Goal: Navigation & Orientation: Find specific page/section

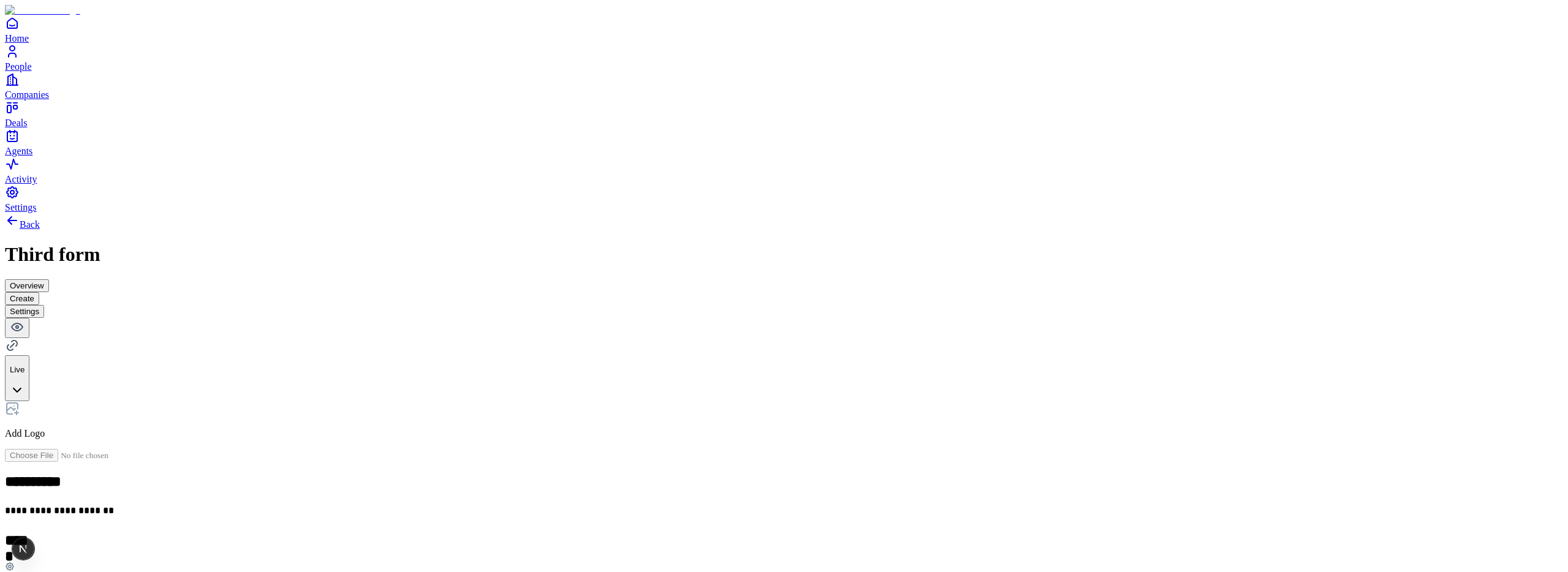
click at [20, 338] on icon at bounding box center [12, 345] width 15 height 15
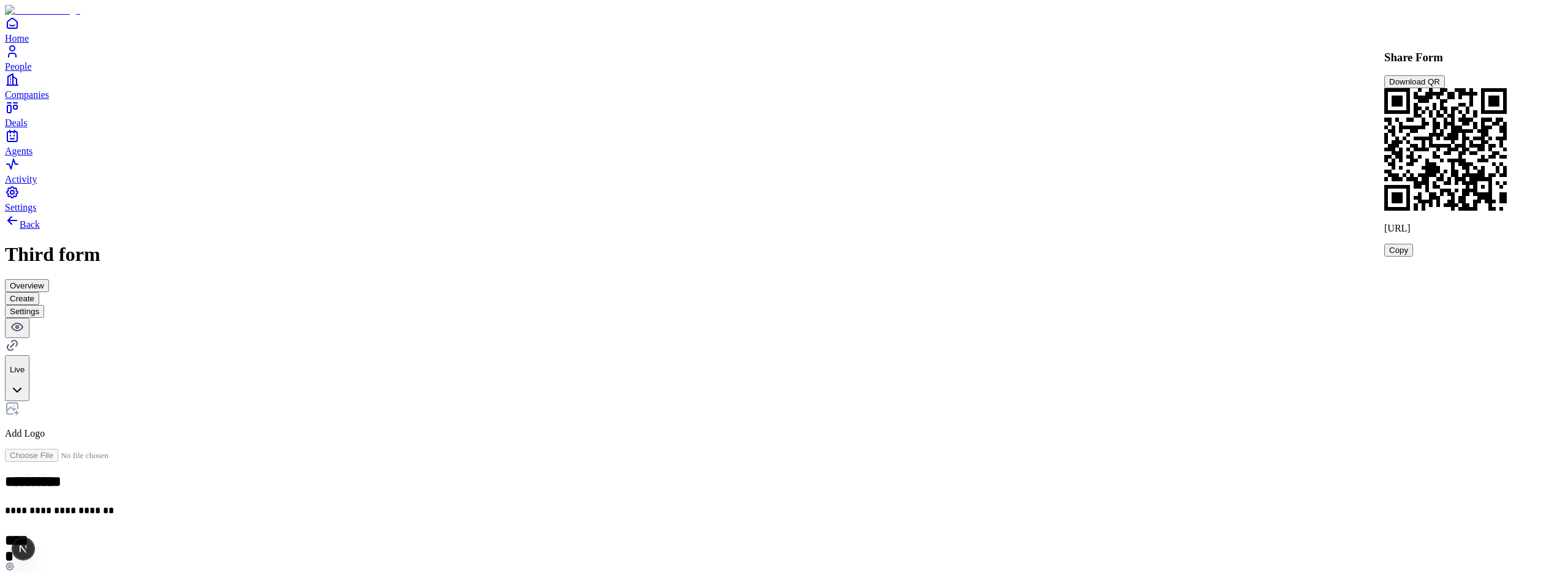
click at [1268, 213] on div "**********" at bounding box center [784, 462] width 1558 height 499
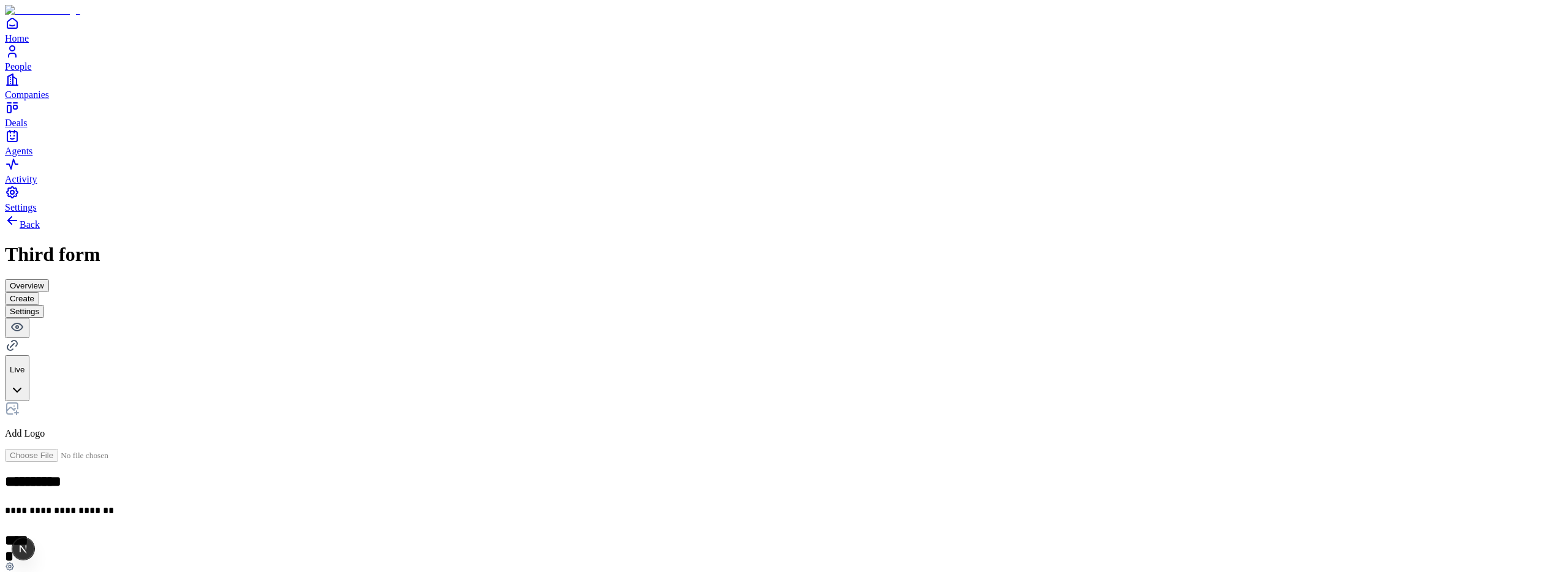
click at [20, 338] on icon at bounding box center [12, 345] width 15 height 15
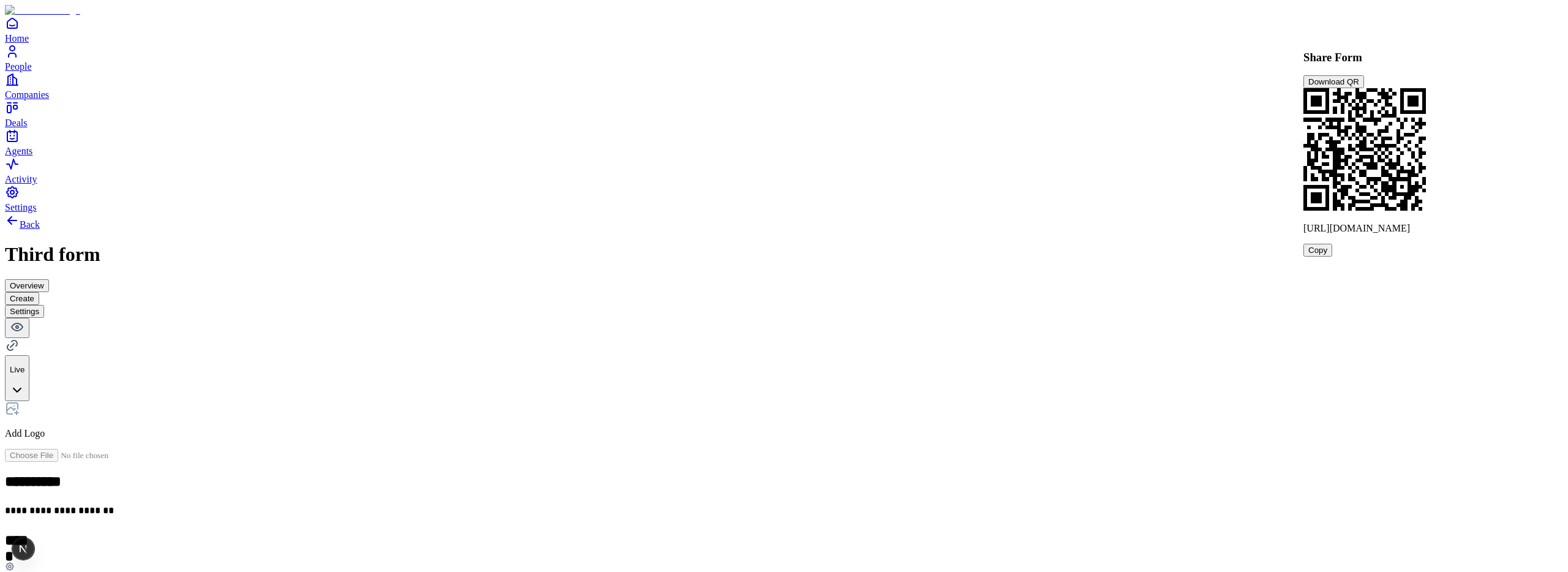
click at [20, 338] on icon at bounding box center [12, 345] width 15 height 15
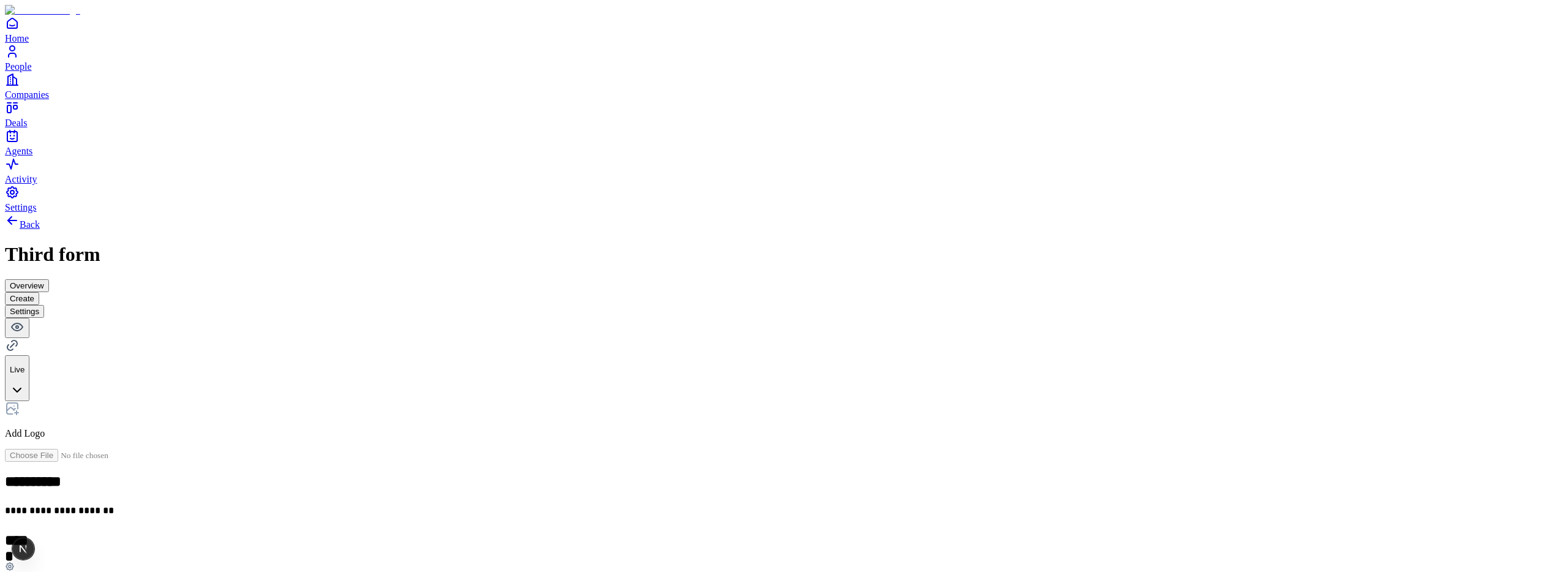
click at [20, 338] on icon at bounding box center [12, 345] width 15 height 15
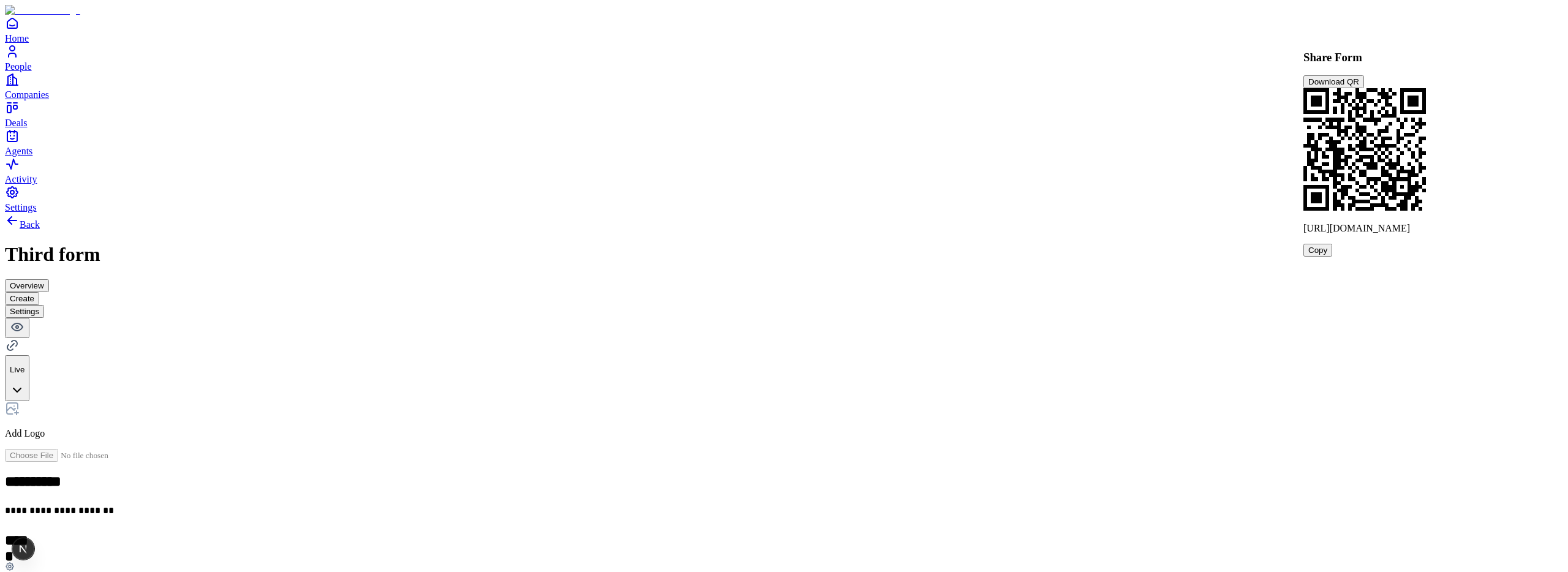
click at [1056, 213] on div "**********" at bounding box center [784, 462] width 1558 height 499
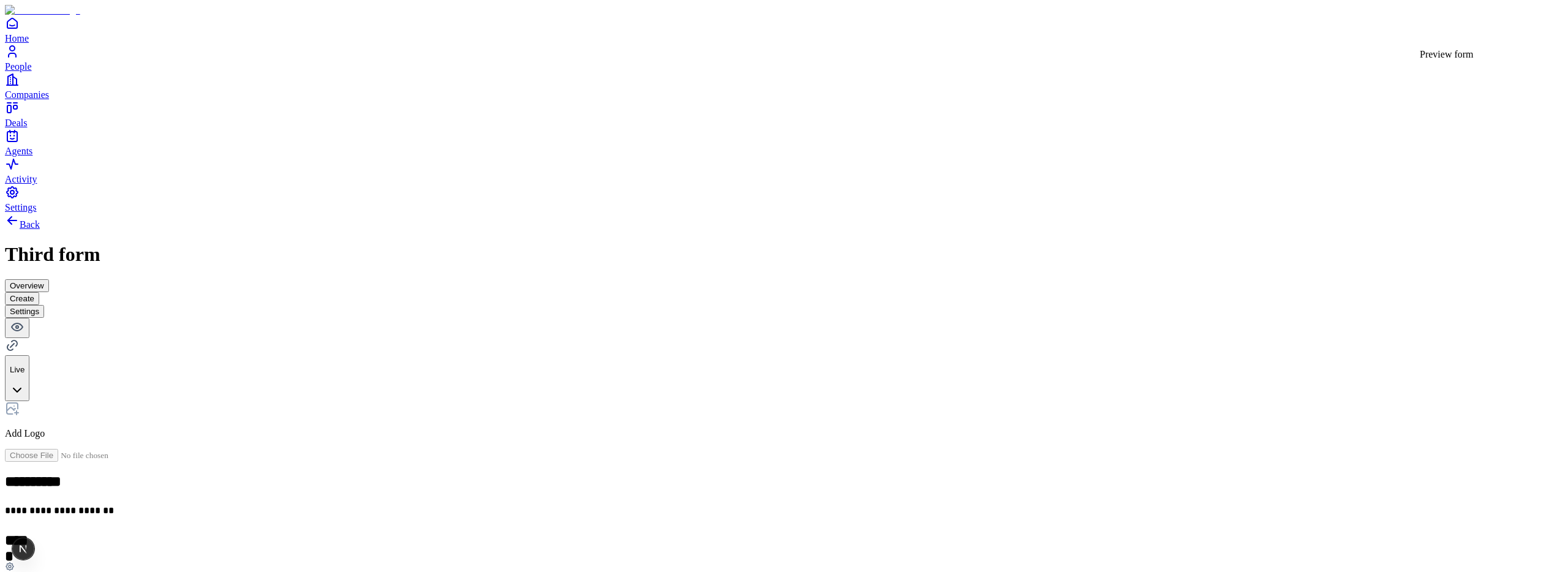
click at [20, 338] on icon at bounding box center [12, 345] width 15 height 15
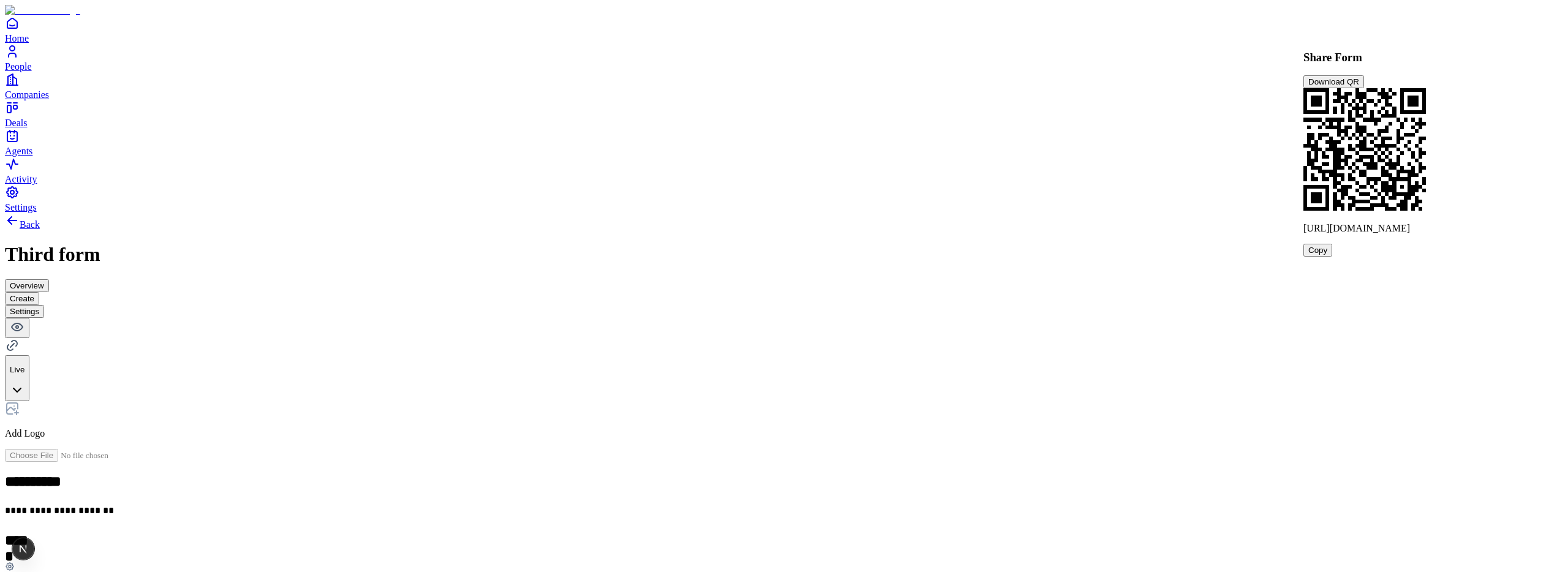
click at [1160, 213] on div "**********" at bounding box center [784, 462] width 1558 height 499
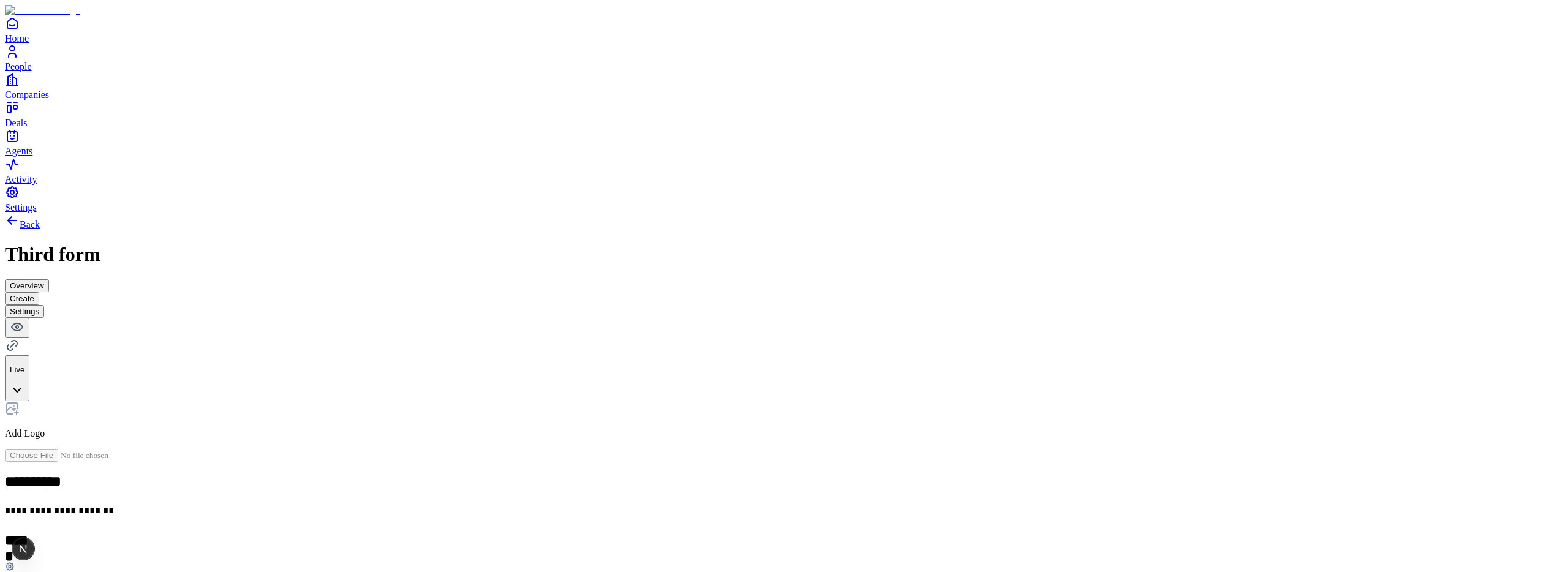
click at [20, 338] on icon at bounding box center [12, 345] width 15 height 15
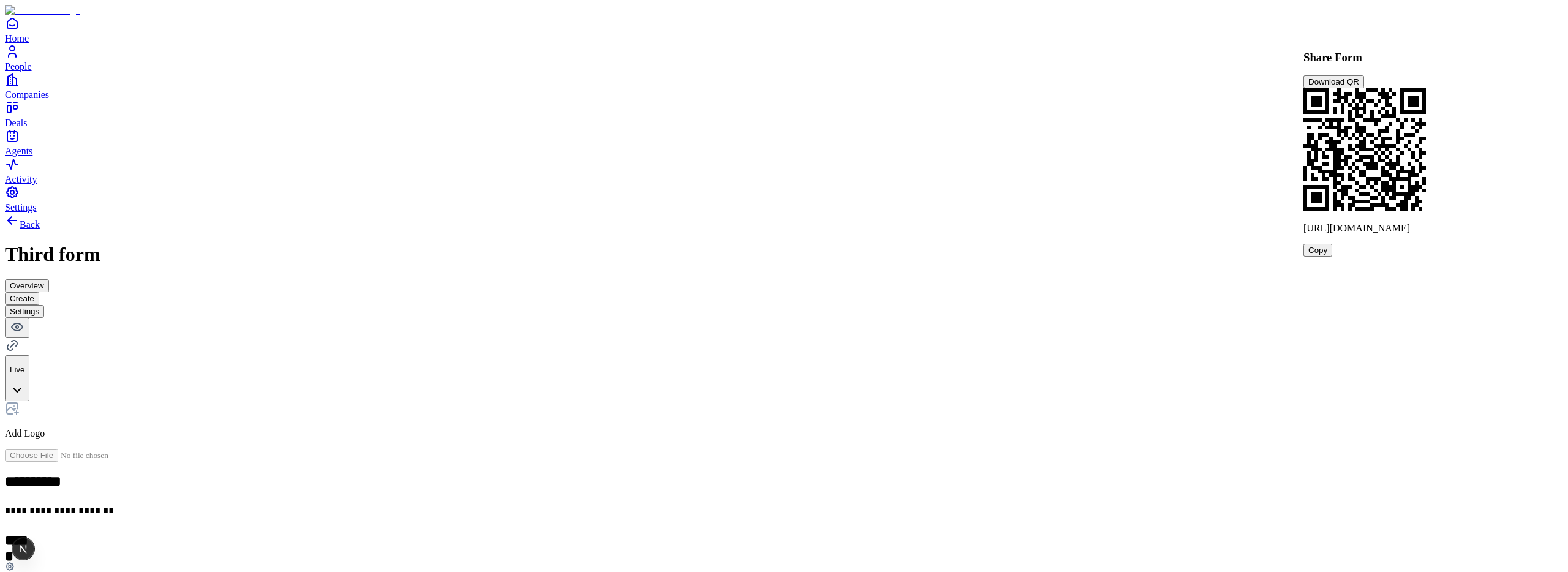
click at [1381, 55] on div "Share Form Download QR" at bounding box center [1365, 69] width 122 height 38
click at [20, 338] on icon at bounding box center [12, 345] width 15 height 15
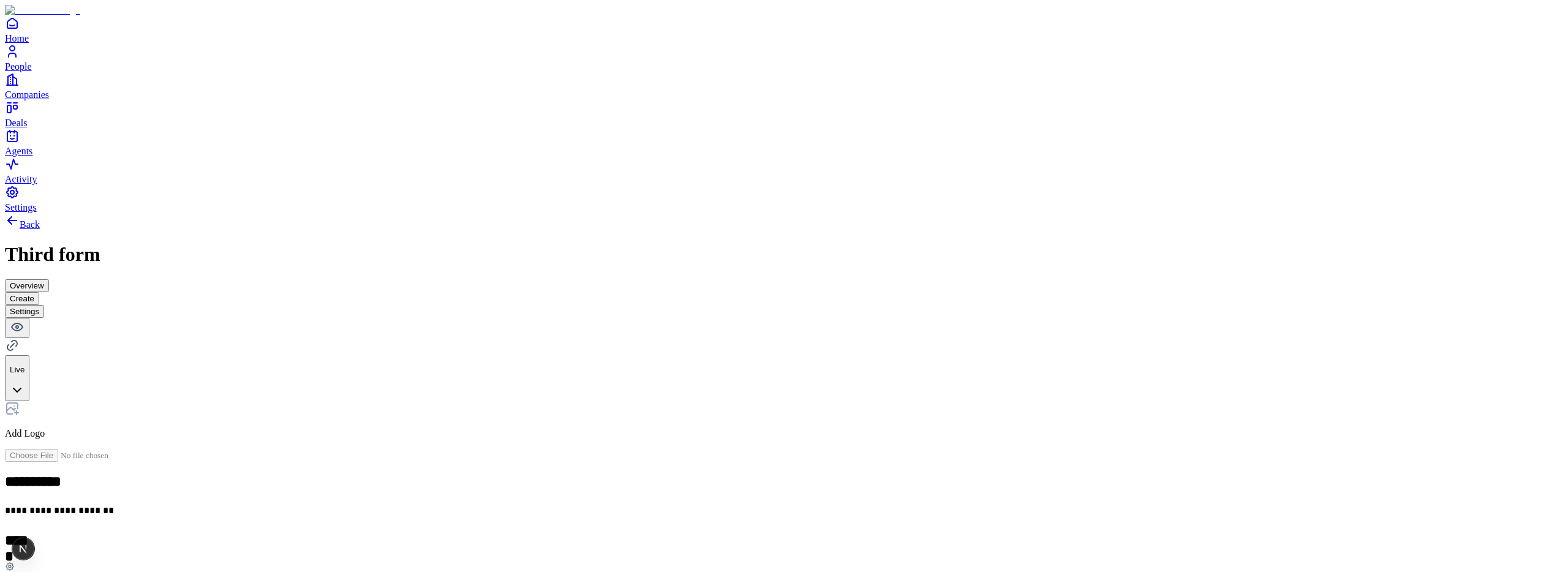
click at [14, 344] on icon at bounding box center [12, 345] width 4 height 4
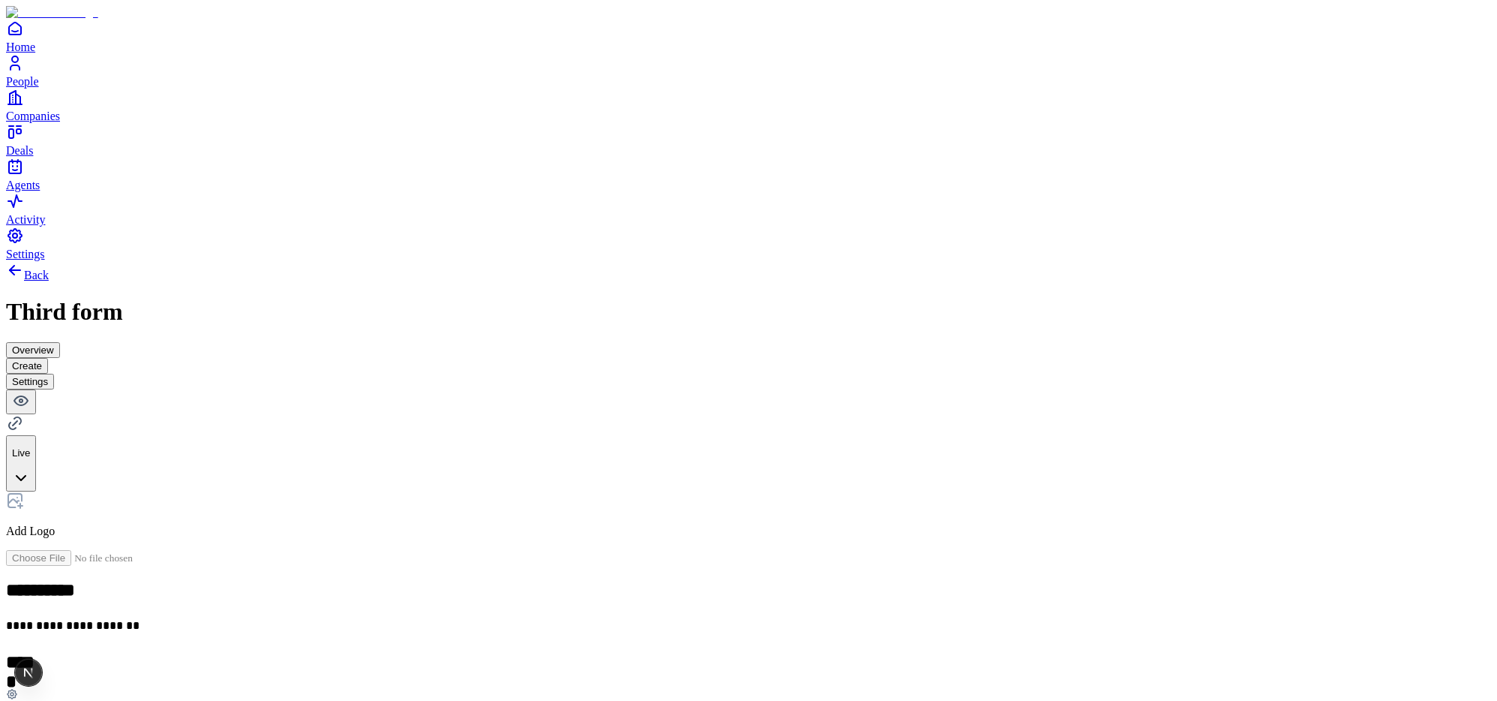
click at [24, 414] on icon at bounding box center [15, 423] width 18 height 18
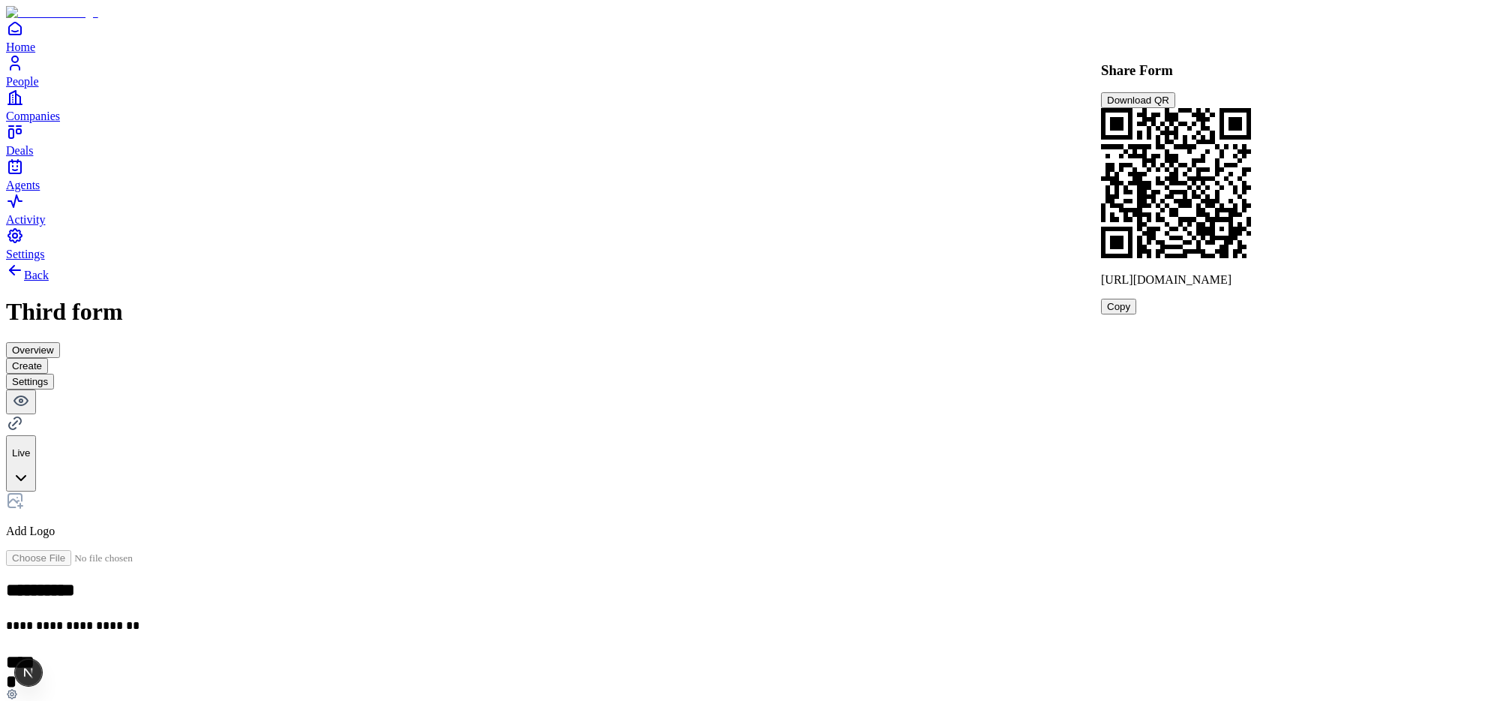
click at [1251, 162] on div "Share Form Download QR [URL][DOMAIN_NAME] Copy" at bounding box center [1176, 188] width 150 height 253
click at [24, 414] on icon at bounding box center [15, 423] width 18 height 18
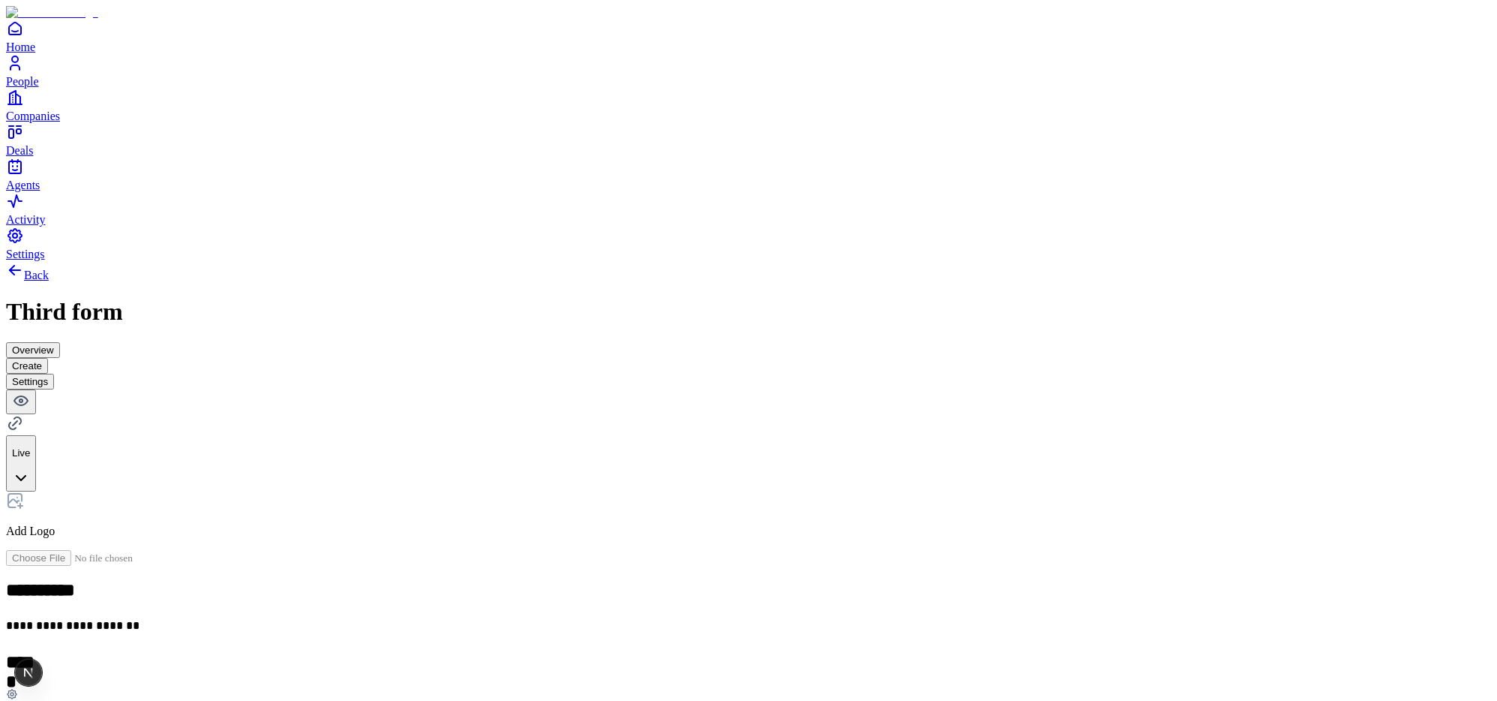
click at [17, 421] on icon at bounding box center [15, 423] width 5 height 5
click at [24, 414] on icon at bounding box center [15, 423] width 18 height 18
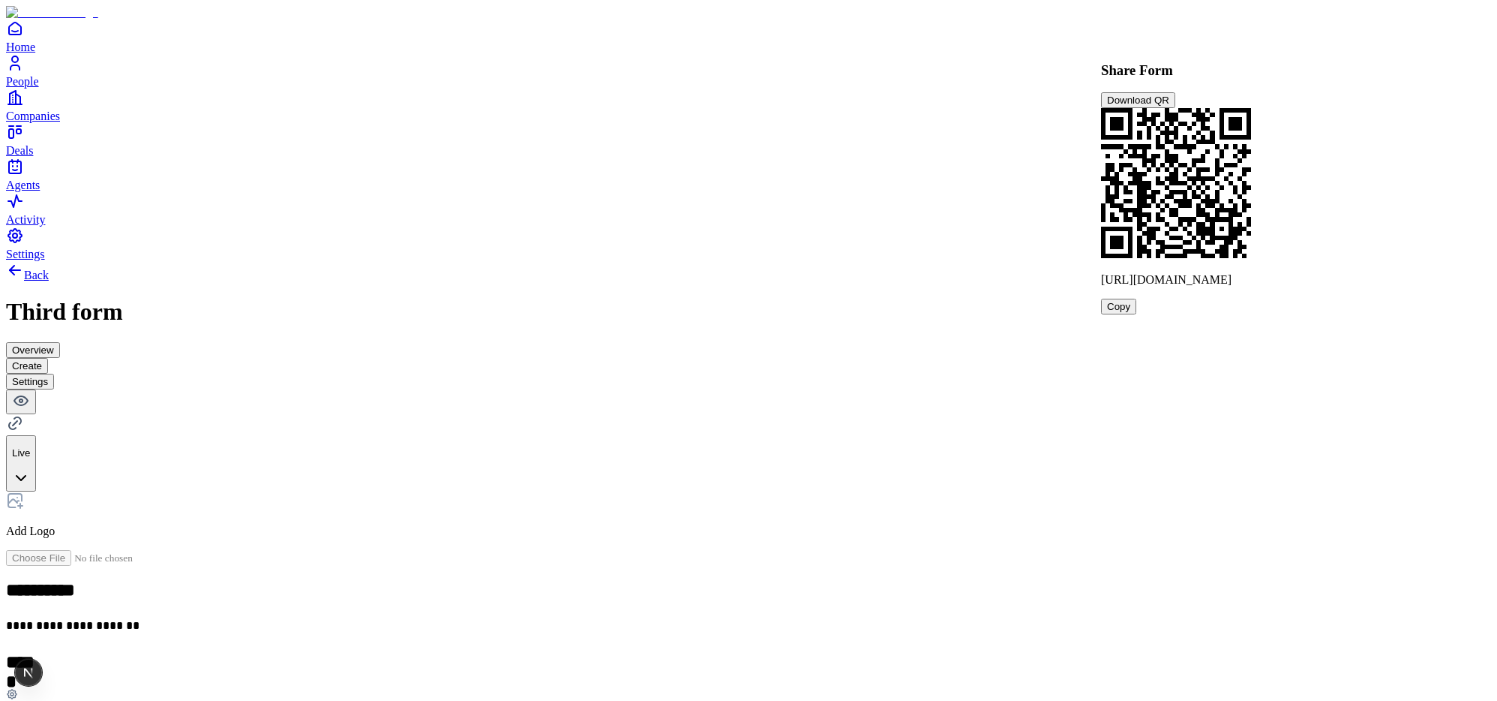
click at [1251, 135] on div "Share Form Download QR [URL][DOMAIN_NAME] Copy" at bounding box center [1176, 188] width 150 height 253
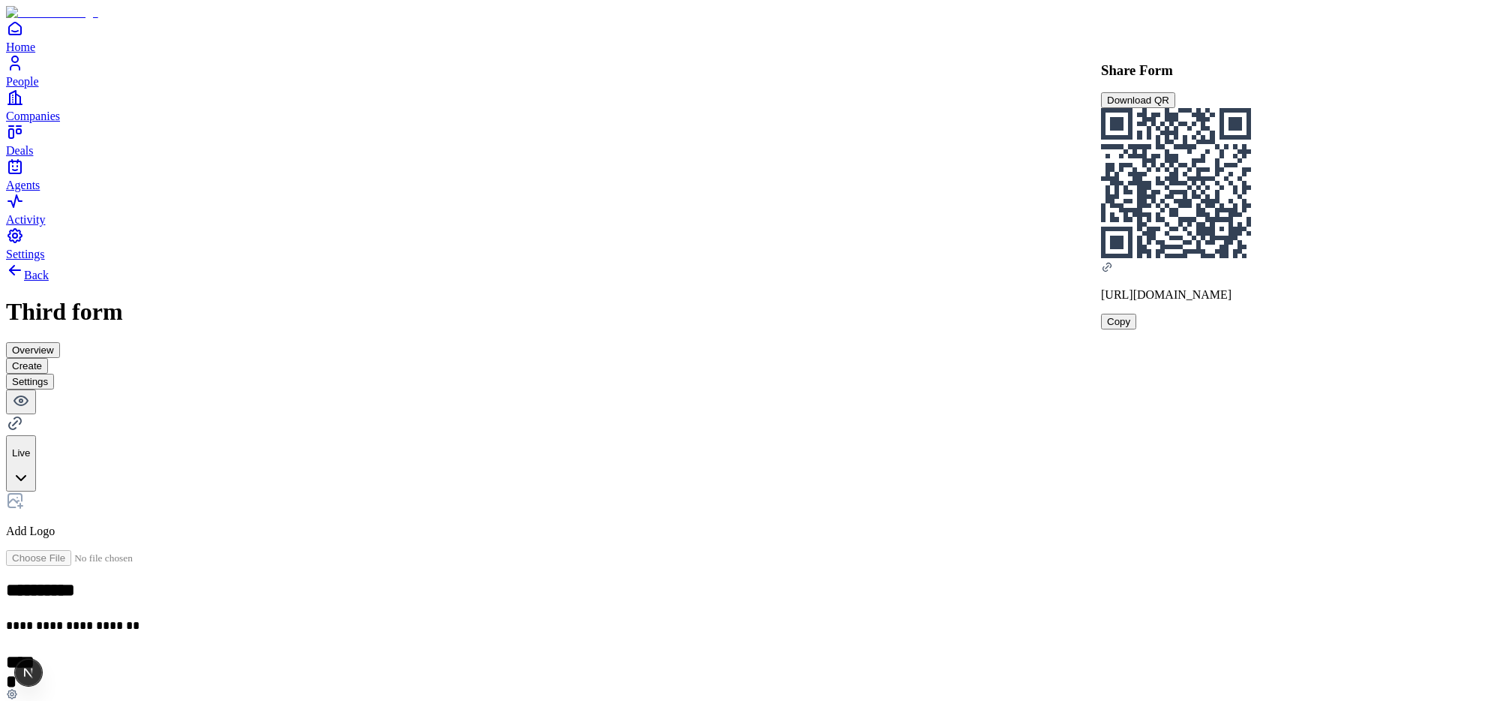
click at [1136, 329] on button "Copy" at bounding box center [1118, 322] width 35 height 16
click at [1175, 92] on button "Download QR" at bounding box center [1138, 100] width 74 height 16
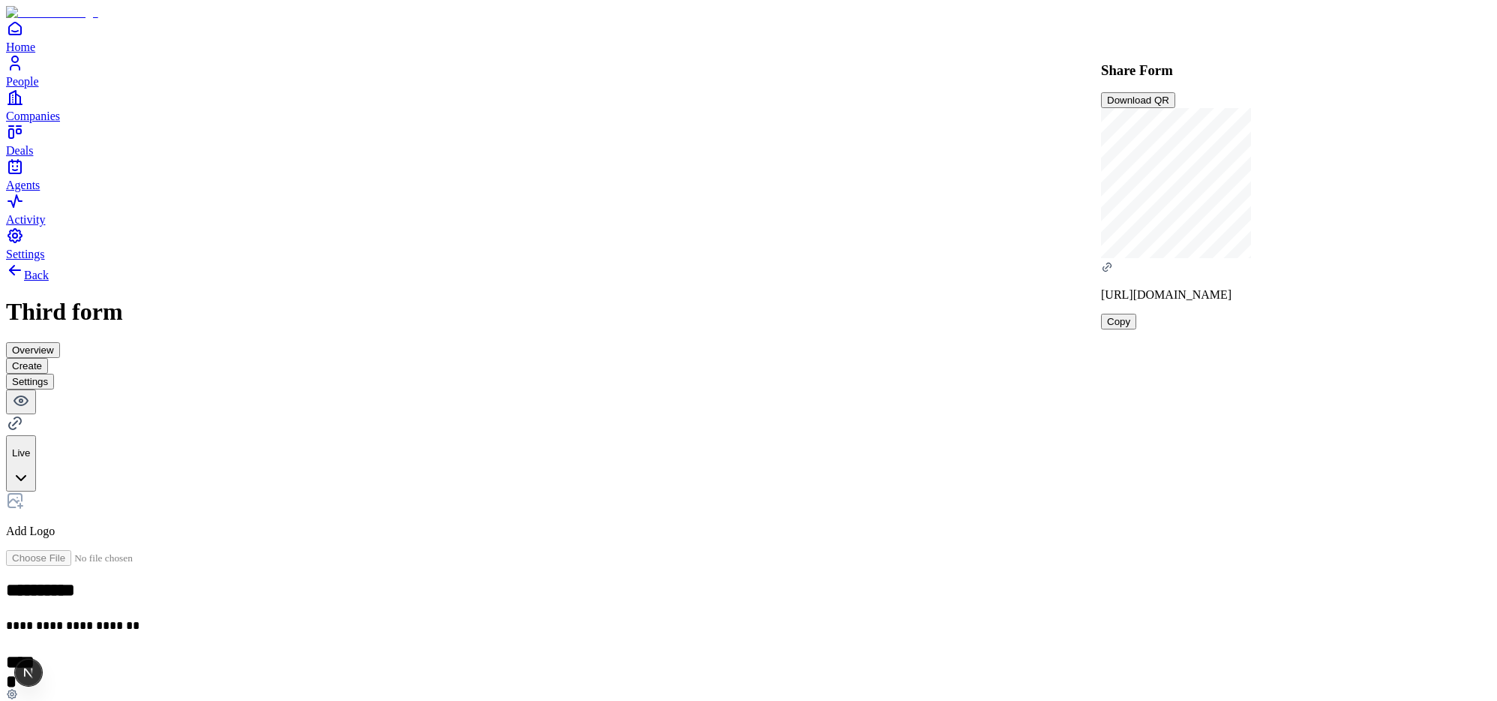
click at [1175, 92] on button "Download QR" at bounding box center [1138, 100] width 74 height 16
click at [459, 580] on h2 "**********" at bounding box center [232, 592] width 453 height 24
click at [24, 414] on icon at bounding box center [15, 423] width 18 height 18
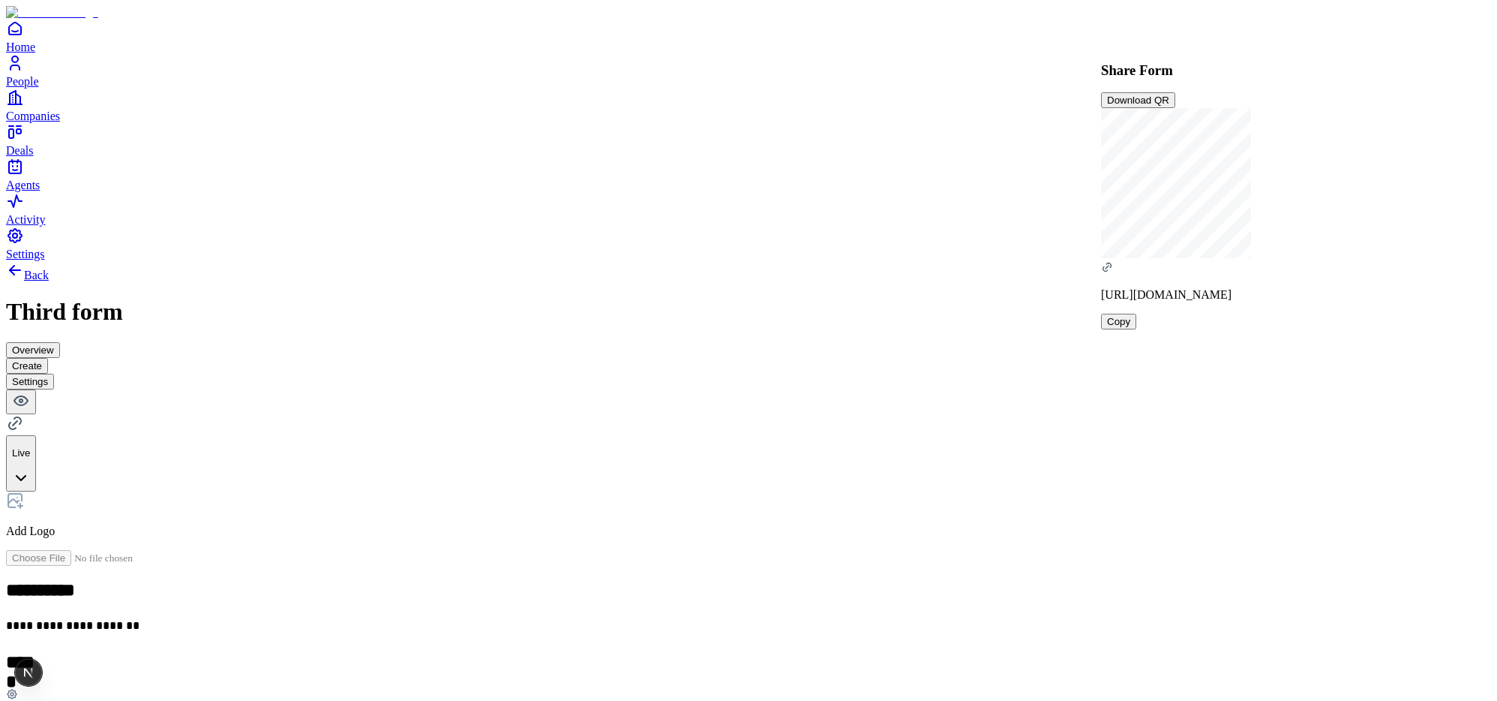
click at [1023, 261] on div "**********" at bounding box center [748, 566] width 1485 height 611
click at [17, 421] on icon at bounding box center [15, 423] width 5 height 5
click at [16, 422] on icon at bounding box center [12, 425] width 7 height 7
click at [21, 417] on icon at bounding box center [17, 420] width 7 height 7
click at [24, 414] on icon at bounding box center [15, 423] width 18 height 18
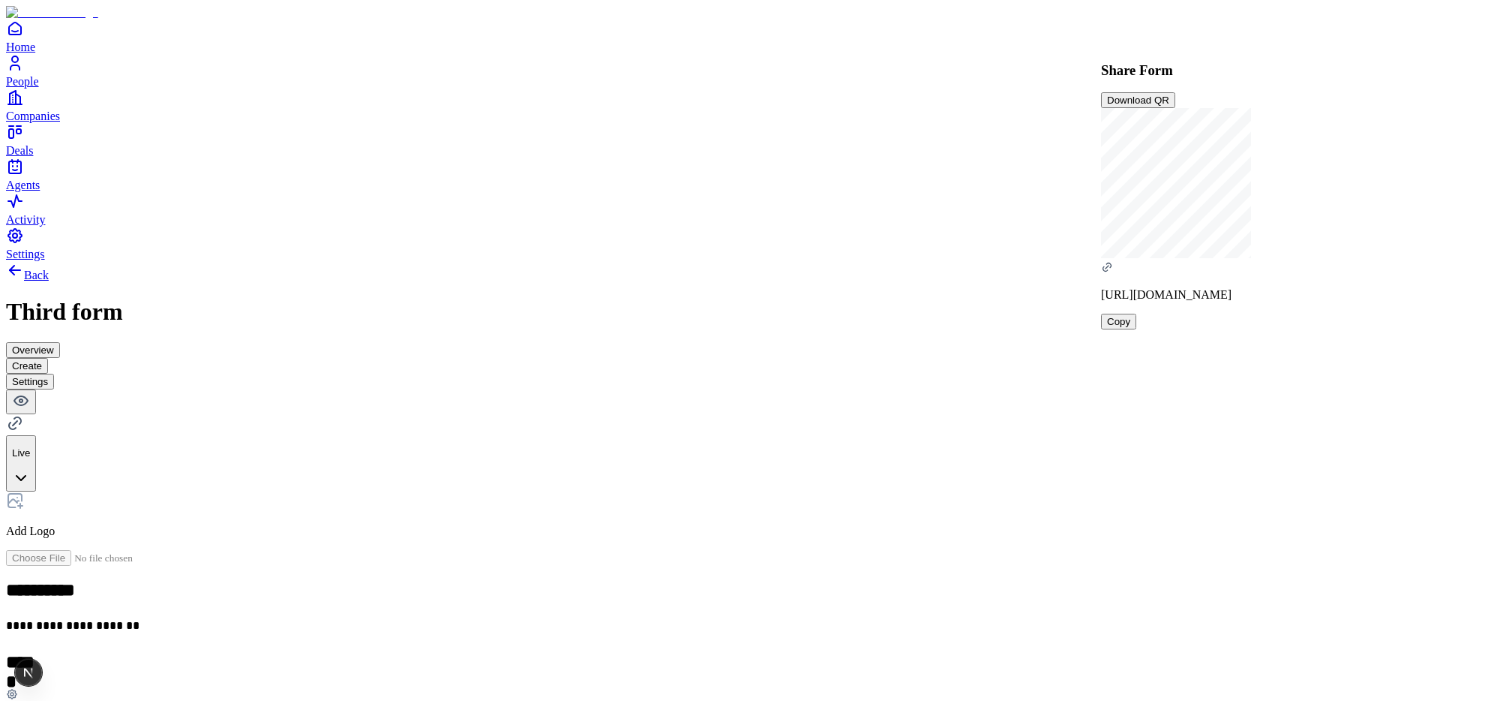
click at [1251, 76] on div "Share Form Download QR" at bounding box center [1176, 85] width 150 height 47
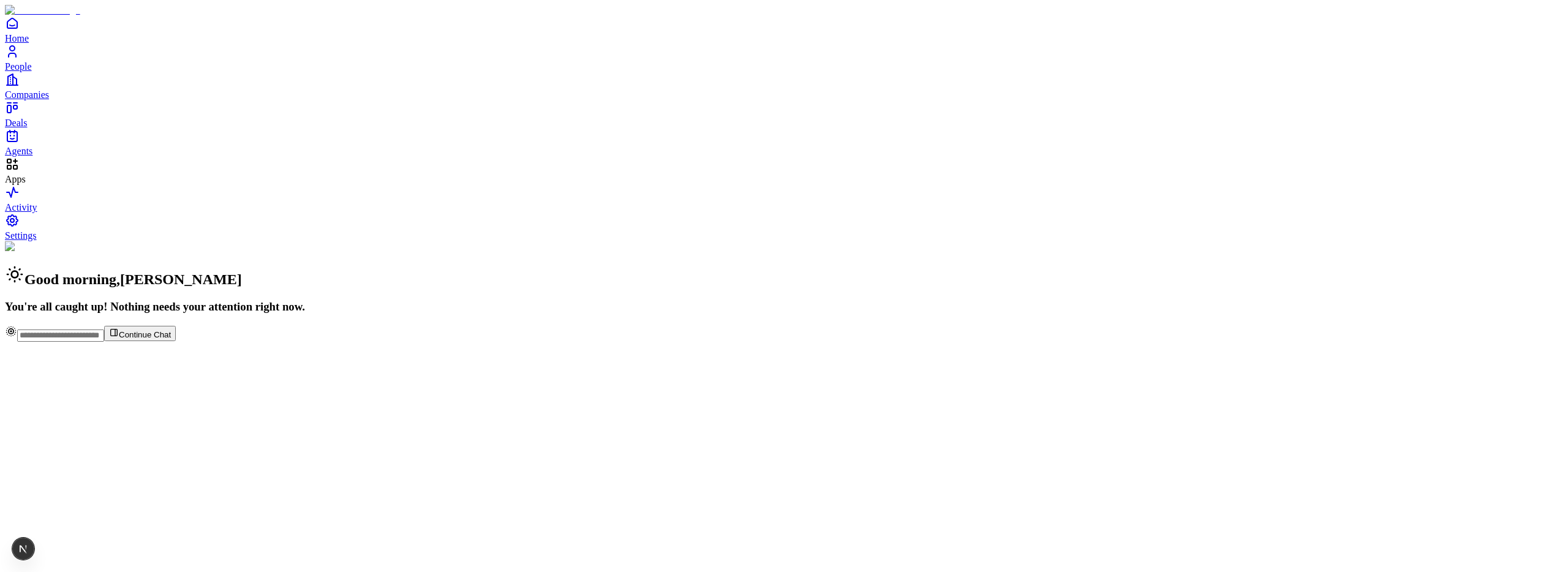
click at [361, 313] on div "Good morning , [PERSON_NAME] You're all caught up! Nothing needs your attention…" at bounding box center [784, 277] width 1558 height 73
click at [20, 59] on icon "People" at bounding box center [12, 51] width 15 height 15
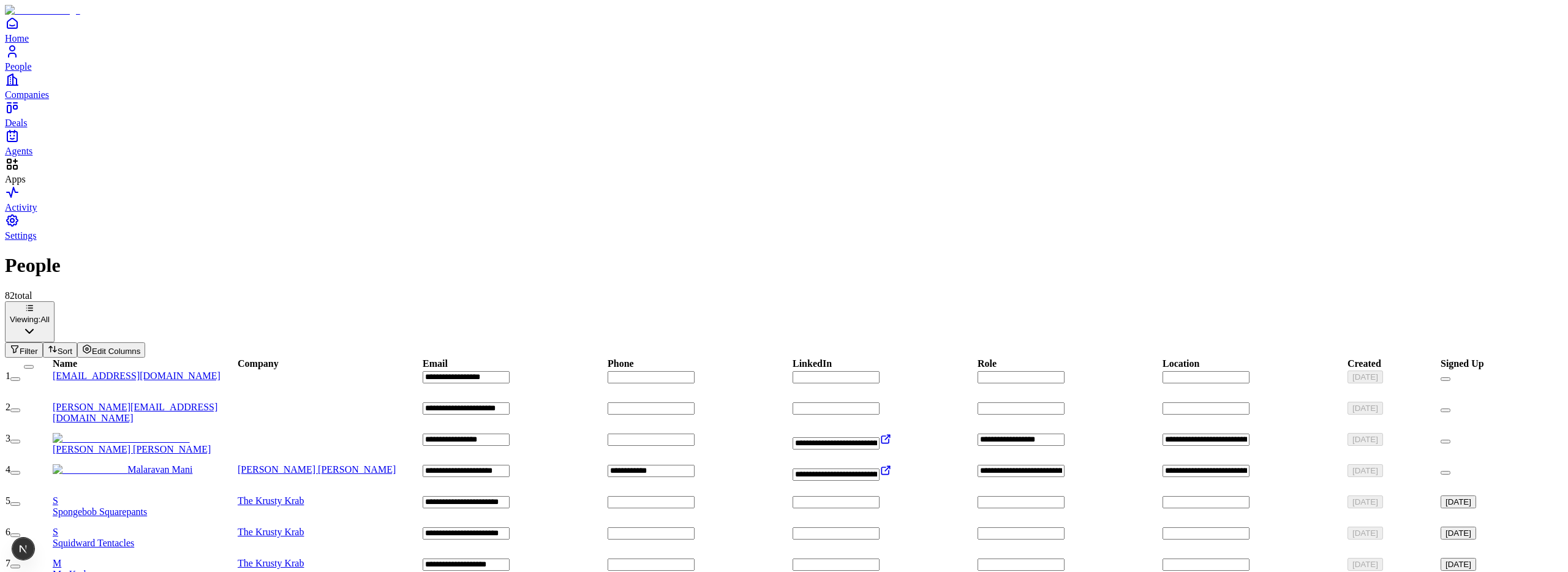
click at [26, 184] on span "Apps" at bounding box center [16, 179] width 21 height 11
click at [51, 157] on div "Home People Companies Deals Agents" at bounding box center [784, 86] width 1558 height 141
click at [26, 184] on span "Apps" at bounding box center [16, 179] width 21 height 11
click at [42, 157] on div "Home People Companies Deals Agents" at bounding box center [784, 86] width 1558 height 141
click at [26, 184] on span "Apps" at bounding box center [16, 179] width 21 height 11
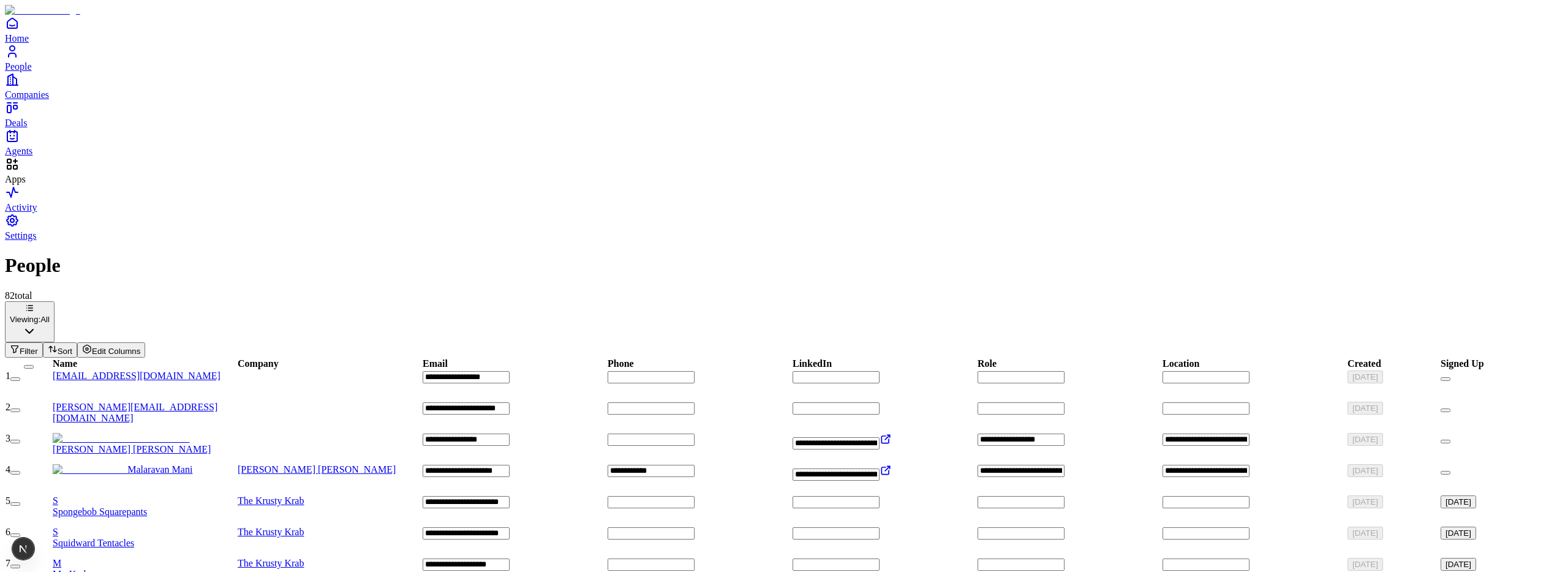
click at [19, 157] on div "Home People Companies Deals Agents" at bounding box center [784, 86] width 1558 height 141
click at [26, 184] on span "Apps" at bounding box center [16, 179] width 21 height 11
click at [53, 157] on div "Home People Companies Deals Agents" at bounding box center [784, 86] width 1558 height 141
click at [20, 171] on icon "Apps" at bounding box center [12, 164] width 15 height 15
click at [36, 157] on div "Home People Companies Deals Agents" at bounding box center [784, 86] width 1558 height 141
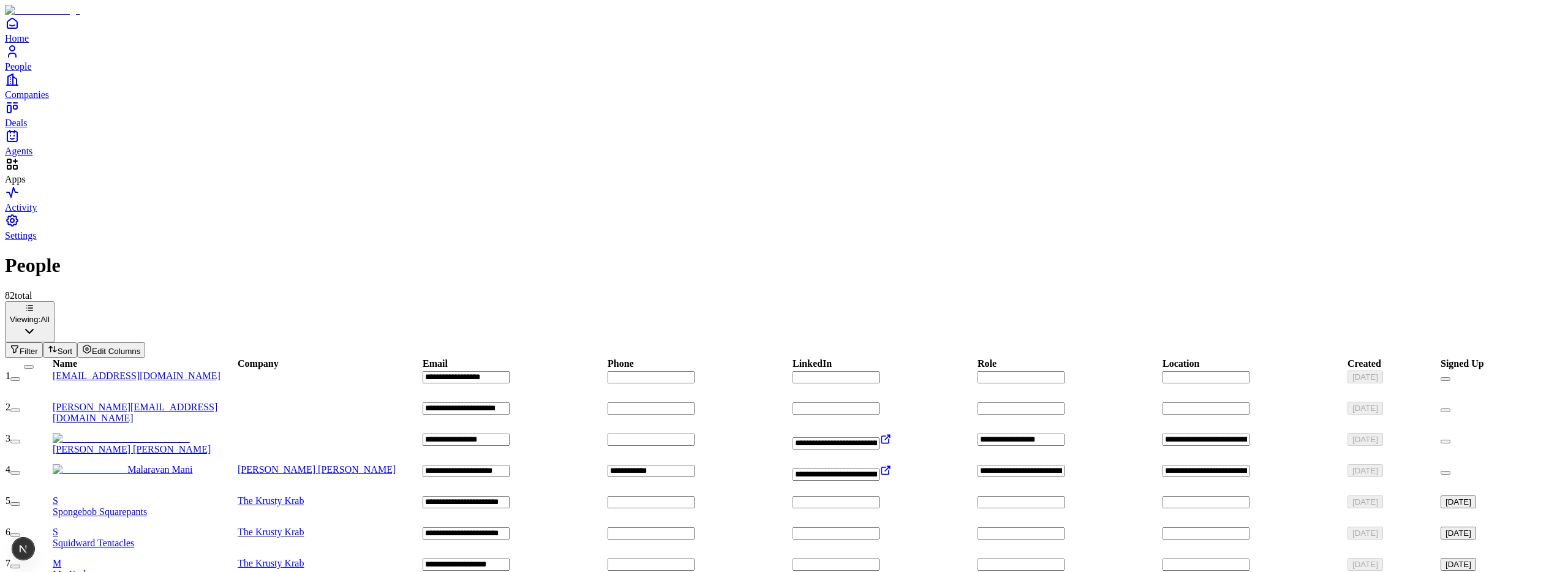
click at [44, 157] on div "Home People Companies Deals Agents" at bounding box center [784, 86] width 1558 height 141
click at [20, 171] on icon "Apps" at bounding box center [12, 164] width 15 height 15
click at [11, 163] on icon "Apps" at bounding box center [9, 161] width 4 height 4
click at [38, 157] on div "Home People Companies Deals Agents" at bounding box center [784, 86] width 1558 height 141
click at [26, 184] on span "Apps" at bounding box center [16, 179] width 21 height 11
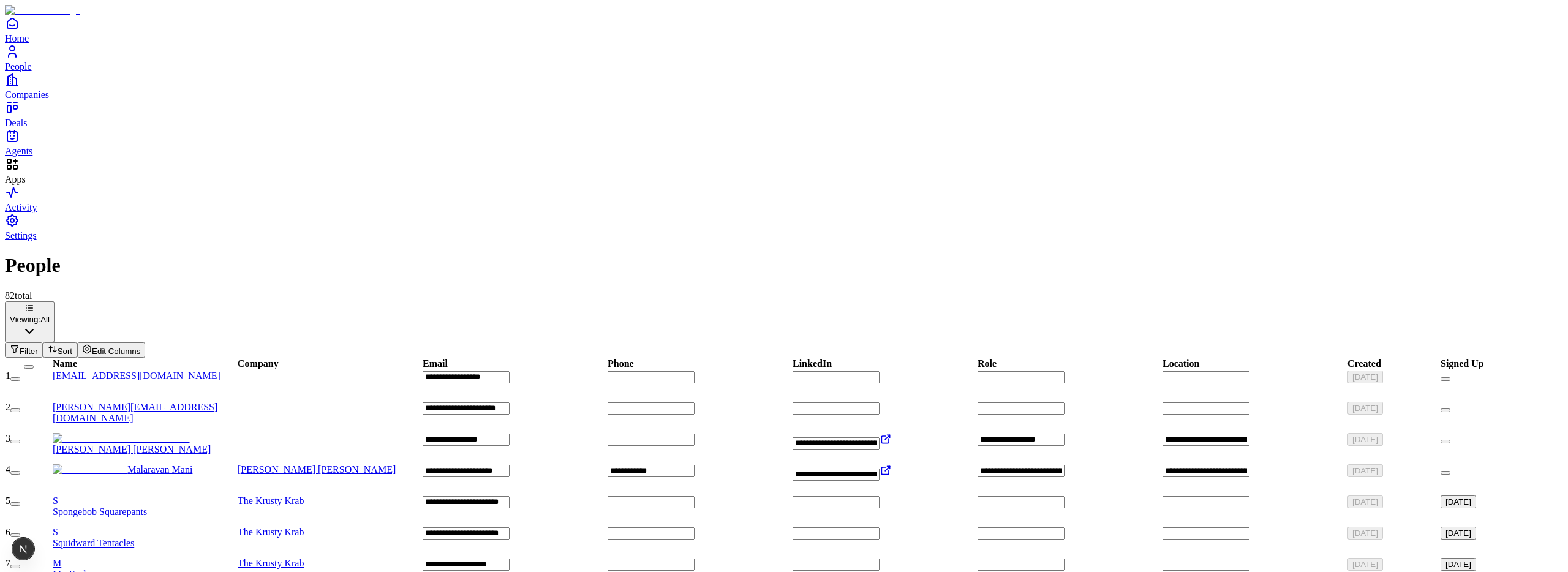
click at [18, 157] on div "Home People Companies Deals Agents" at bounding box center [784, 86] width 1558 height 141
click at [26, 184] on span "Apps" at bounding box center [16, 179] width 21 height 11
click at [26, 157] on div "Home People Companies Deals Agents" at bounding box center [784, 86] width 1558 height 141
click at [26, 184] on span "Apps" at bounding box center [16, 179] width 21 height 11
click at [44, 157] on div "Home People Companies Deals Agents" at bounding box center [784, 86] width 1558 height 141
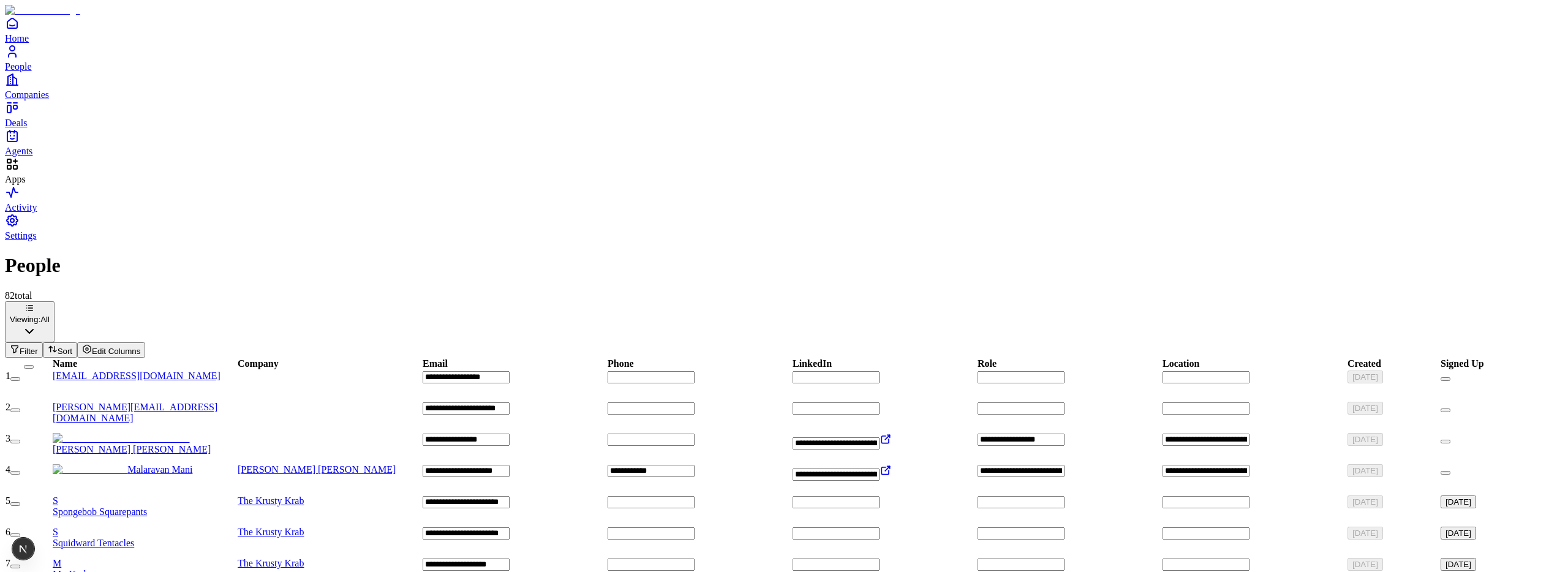
click at [16, 171] on icon "Apps" at bounding box center [12, 164] width 15 height 15
click at [45, 157] on div "Home People Companies Deals Agents" at bounding box center [784, 86] width 1558 height 141
click at [26, 184] on span "Apps" at bounding box center [16, 179] width 21 height 11
click at [34, 157] on div "Home People Companies Deals Agents" at bounding box center [784, 86] width 1558 height 141
click at [26, 184] on span "Apps" at bounding box center [16, 179] width 21 height 11
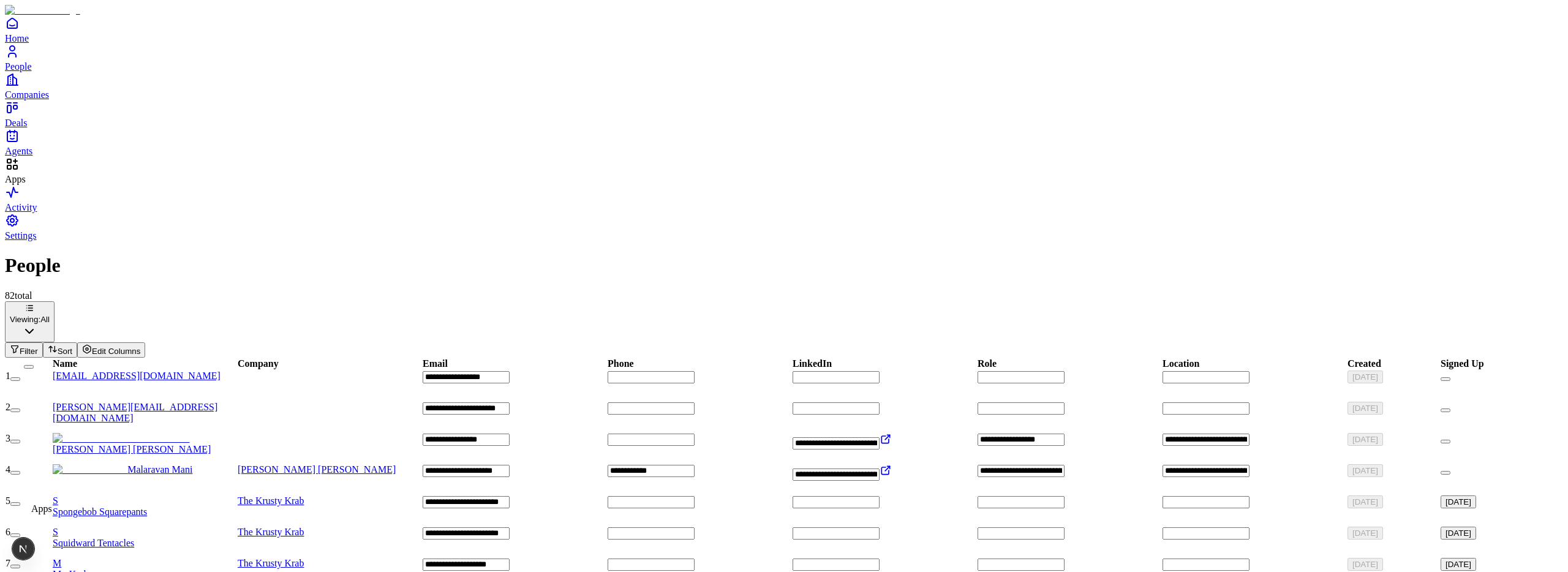
click at [26, 184] on span "Apps" at bounding box center [16, 179] width 21 height 11
click at [51, 157] on div "Home People Companies Deals Agents" at bounding box center [784, 86] width 1558 height 141
click at [26, 184] on span "Apps" at bounding box center [16, 179] width 21 height 11
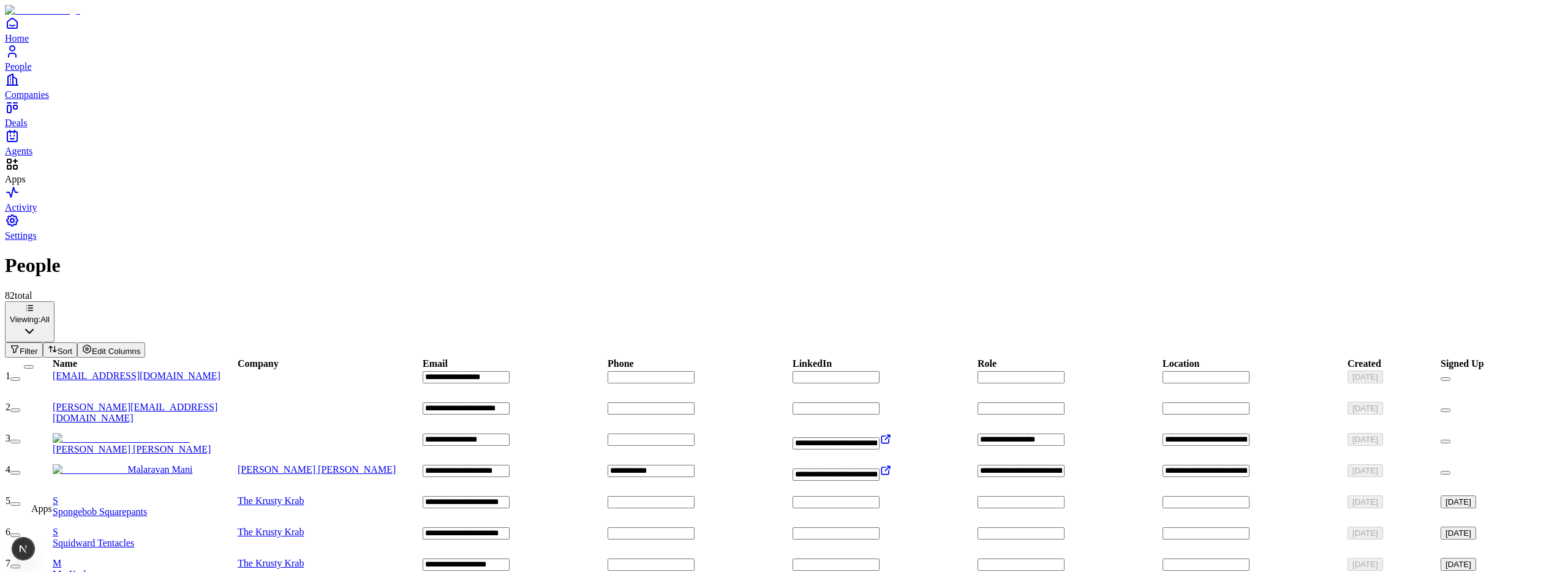
click at [26, 184] on span "Apps" at bounding box center [16, 179] width 21 height 11
click at [16, 171] on icon "Apps" at bounding box center [12, 164] width 15 height 15
click at [33, 185] on div "Apps" at bounding box center [784, 171] width 1558 height 29
click at [20, 171] on icon "Apps" at bounding box center [12, 164] width 15 height 15
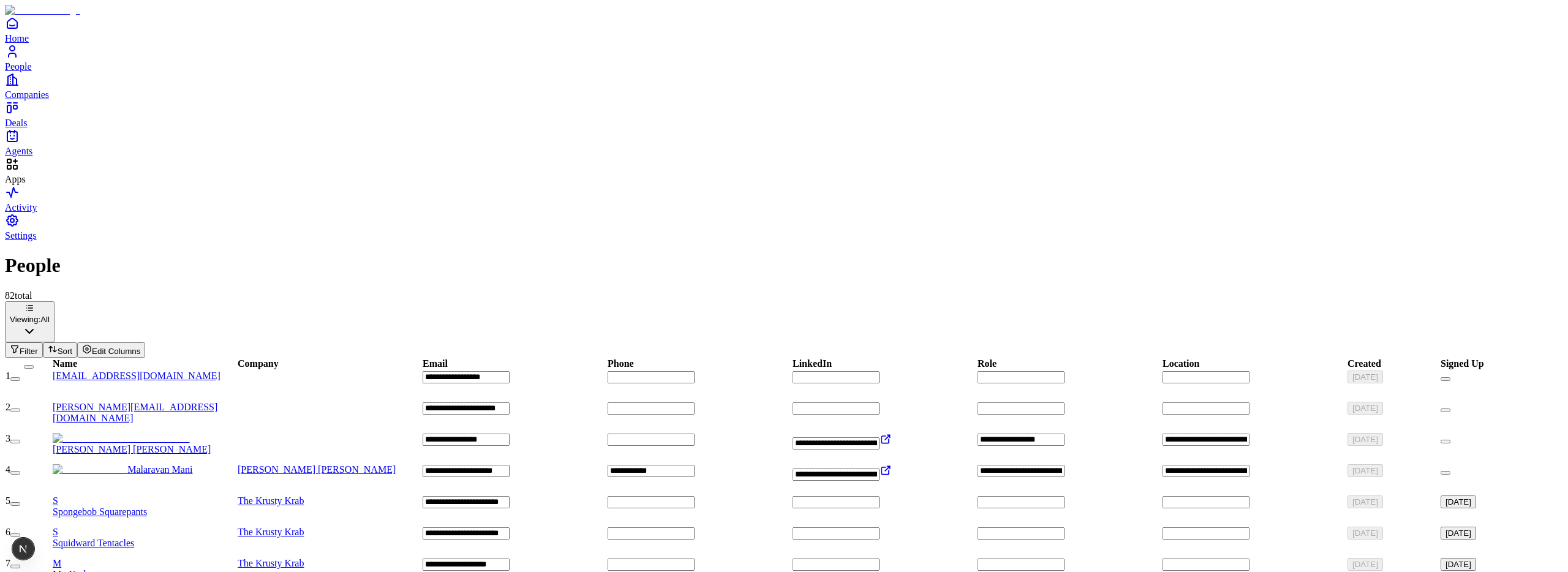
click at [45, 157] on div "Home People Companies Deals Agents" at bounding box center [784, 86] width 1558 height 141
click at [15, 171] on icon "Apps" at bounding box center [12, 164] width 15 height 15
click at [6, 157] on div "Home People Companies Deals Agents" at bounding box center [784, 86] width 1558 height 141
click at [28, 185] on div "Apps" at bounding box center [784, 171] width 1558 height 29
click at [29, 185] on div "Apps" at bounding box center [784, 171] width 1558 height 29
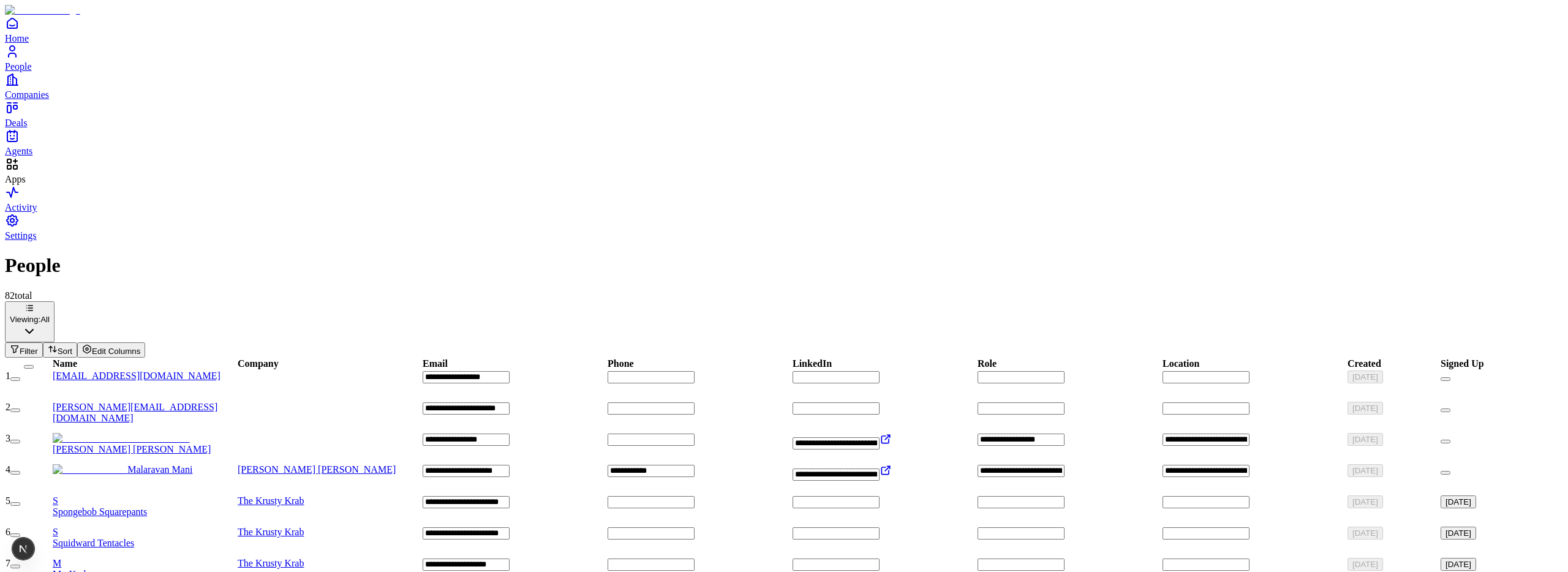
click at [29, 185] on div "Apps" at bounding box center [784, 171] width 1558 height 29
click at [31, 185] on div "Apps" at bounding box center [784, 171] width 1558 height 29
click at [42, 157] on div "Home People Companies Deals Agents" at bounding box center [784, 86] width 1558 height 141
click at [26, 184] on span "Apps" at bounding box center [16, 179] width 21 height 11
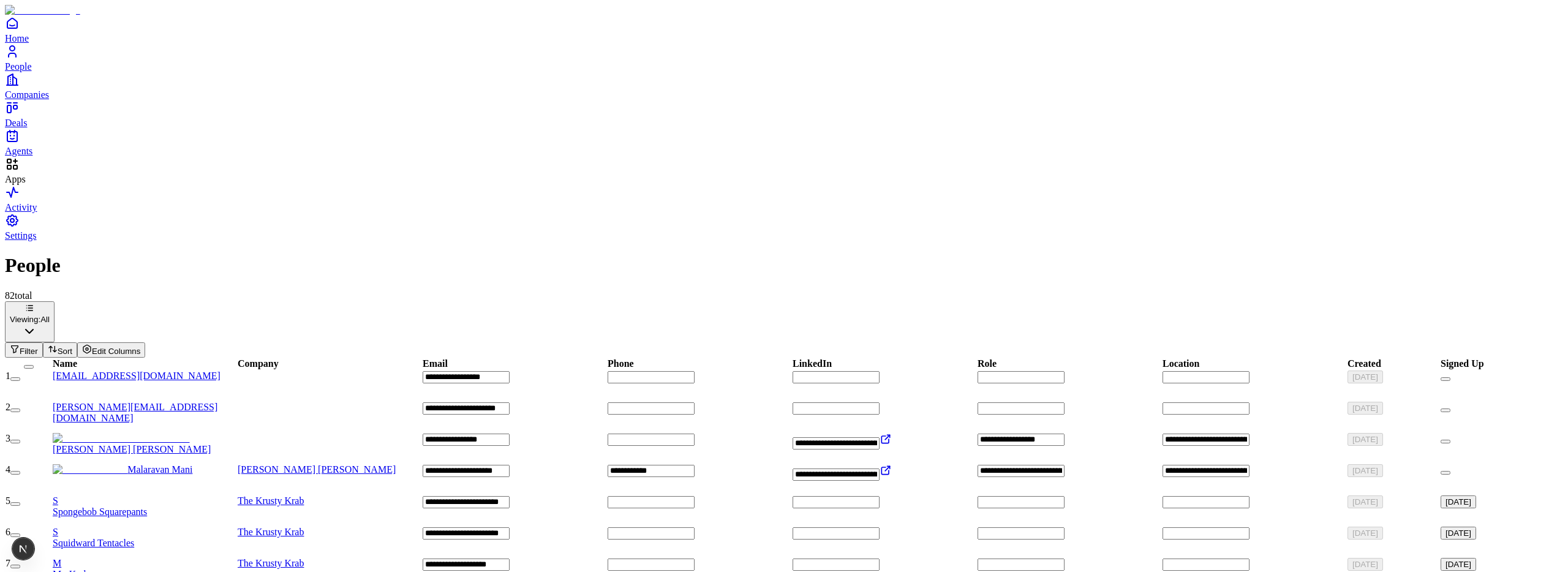
click at [39, 157] on div "Home People Companies Deals Agents" at bounding box center [784, 86] width 1558 height 141
click at [20, 171] on icon "Apps" at bounding box center [12, 164] width 15 height 15
click at [46, 157] on div "Home People Companies Deals Agents" at bounding box center [784, 86] width 1558 height 141
click at [20, 171] on icon "Apps" at bounding box center [12, 164] width 15 height 15
click at [41, 157] on div "Home People Companies Deals Agents" at bounding box center [784, 86] width 1558 height 141
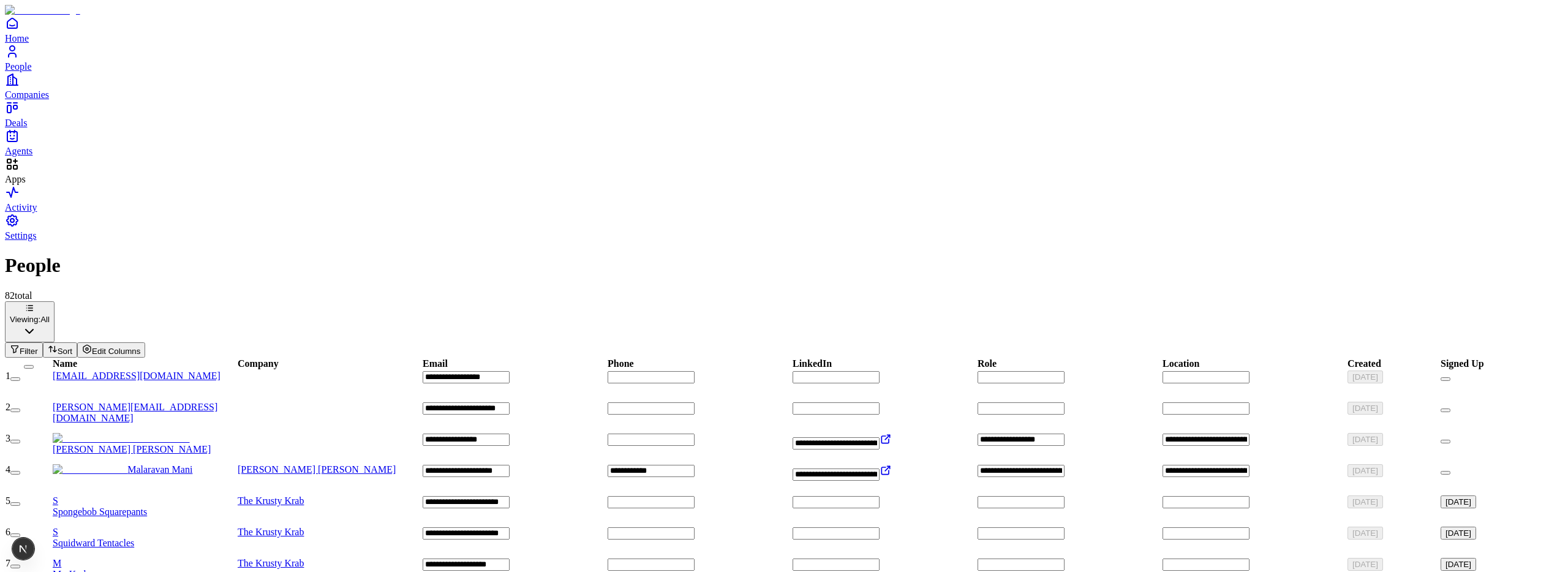
click at [26, 184] on span "Apps" at bounding box center [16, 179] width 21 height 11
click at [31, 185] on div "Apps" at bounding box center [784, 171] width 1558 height 29
click at [20, 171] on icon "Apps" at bounding box center [12, 164] width 15 height 15
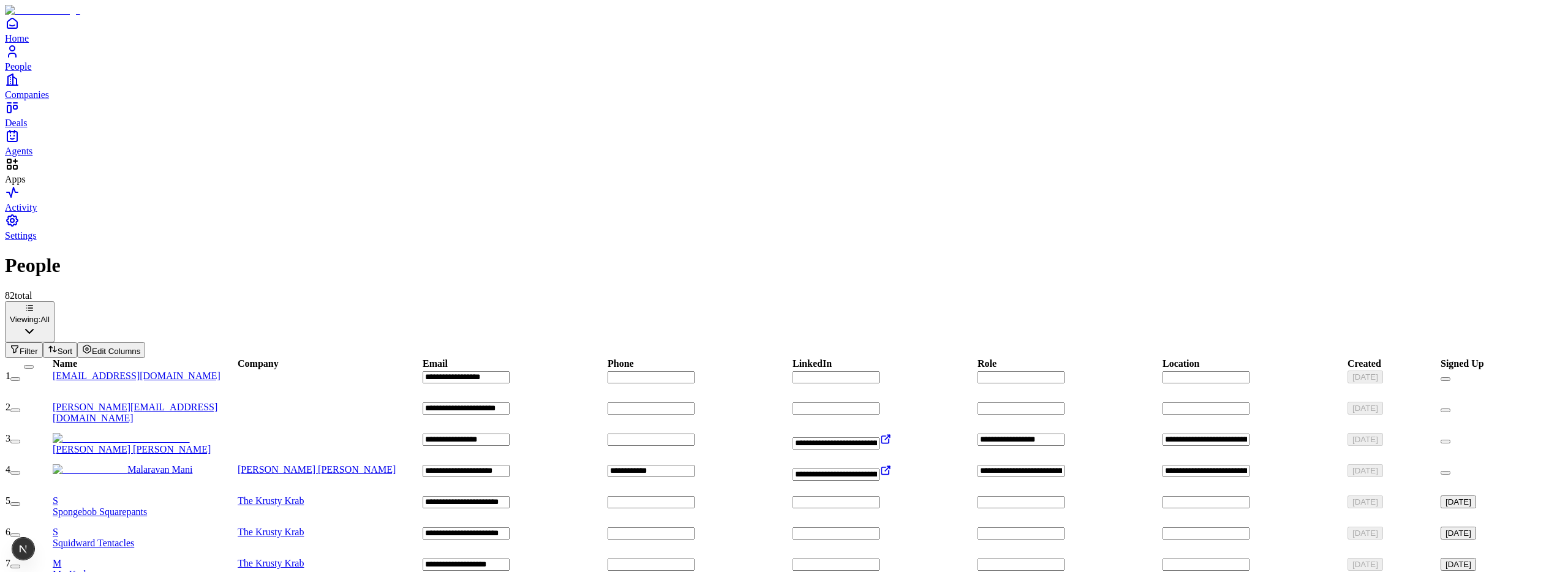
click at [20, 171] on icon "Apps" at bounding box center [12, 164] width 15 height 15
click at [39, 157] on div "Home People Companies Deals Agents" at bounding box center [784, 86] width 1558 height 141
click at [36, 185] on div "Apps" at bounding box center [784, 171] width 1558 height 29
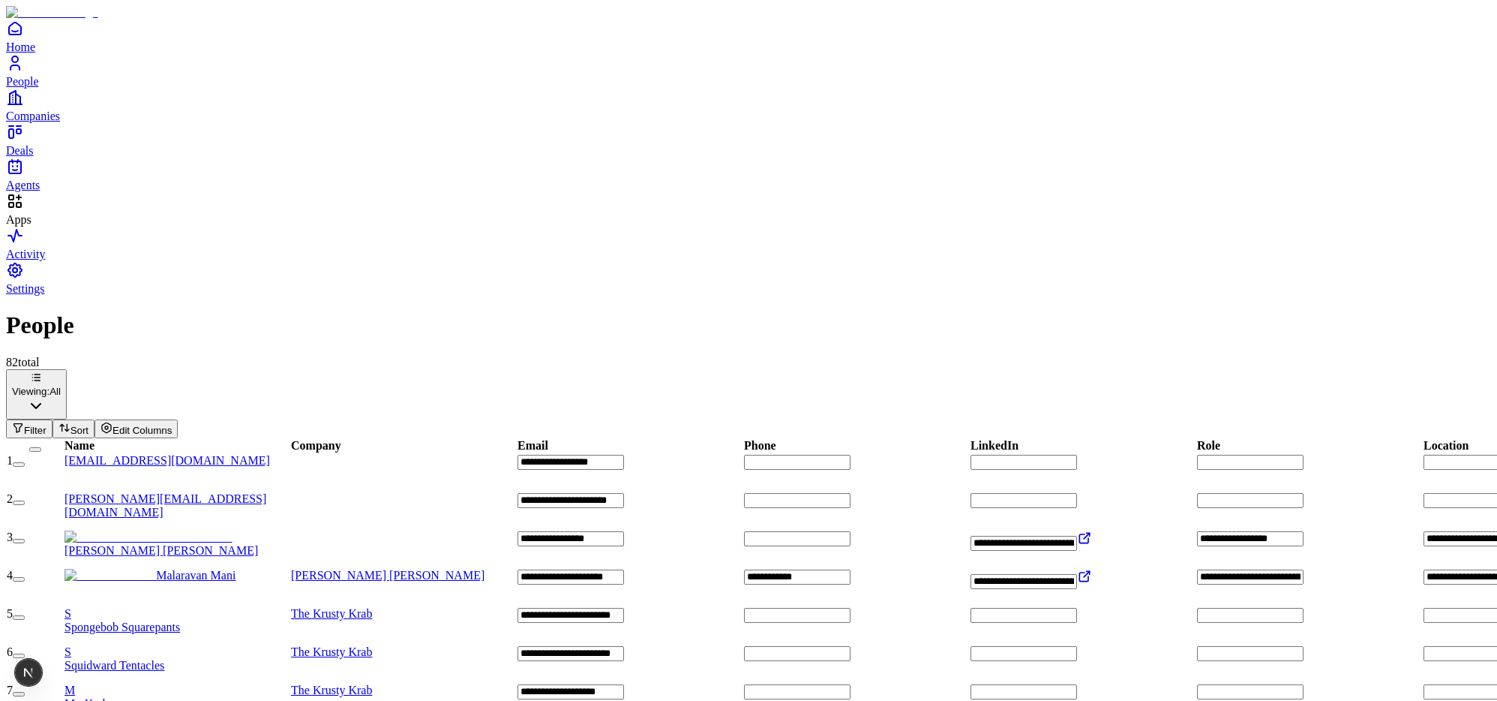
click at [24, 210] on icon "Apps" at bounding box center [15, 201] width 18 height 18
click at [38, 192] on div "Home People Companies Deals Agents" at bounding box center [748, 106] width 1485 height 173
click at [32, 226] on span "Apps" at bounding box center [19, 219] width 26 height 13
click at [15, 192] on div "Home People Companies Deals Agents" at bounding box center [748, 106] width 1485 height 173
click at [38, 192] on div "Home People Companies Deals Agents" at bounding box center [748, 106] width 1485 height 173
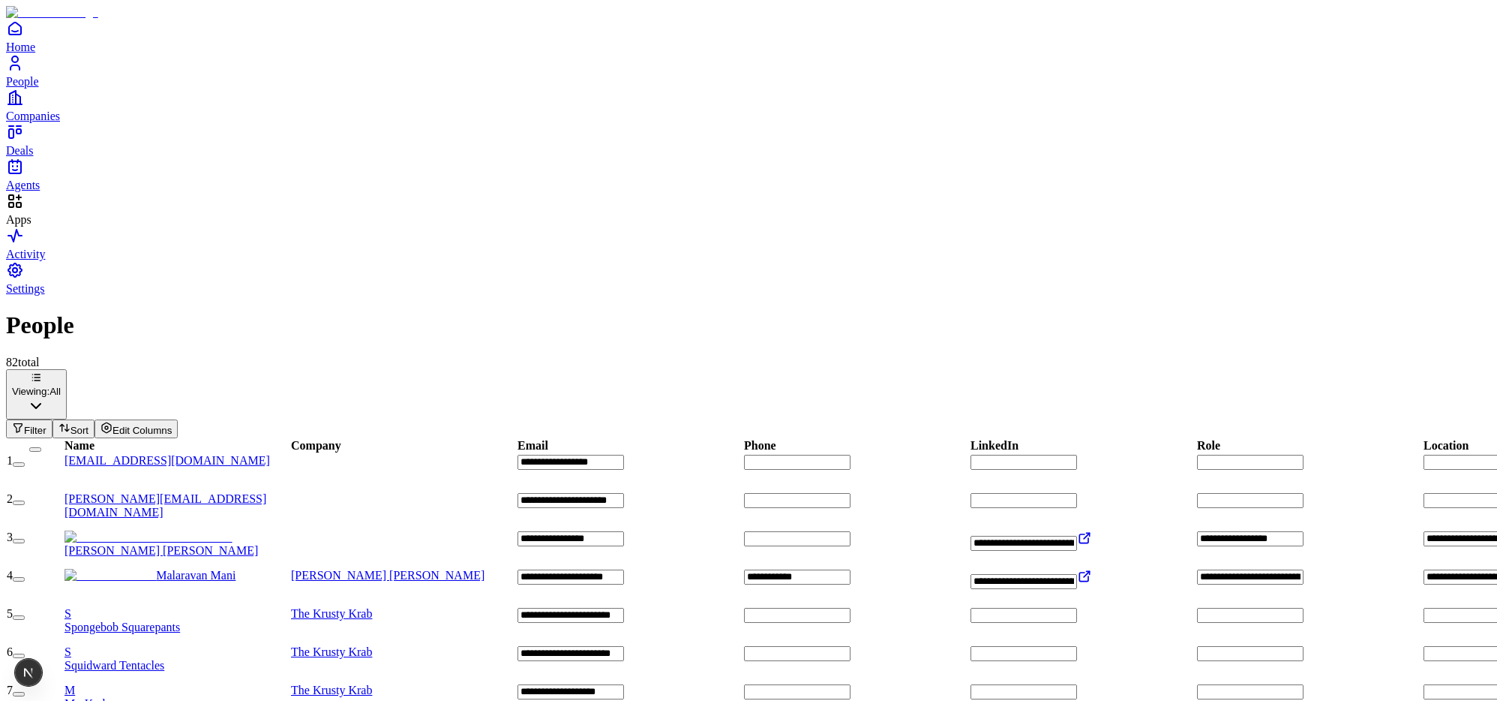
click at [32, 226] on span "Apps" at bounding box center [19, 219] width 26 height 13
click at [38, 192] on div "Home People Companies Deals Agents" at bounding box center [748, 106] width 1485 height 173
click at [51, 296] on div "Apps Activity Settings" at bounding box center [748, 244] width 1485 height 104
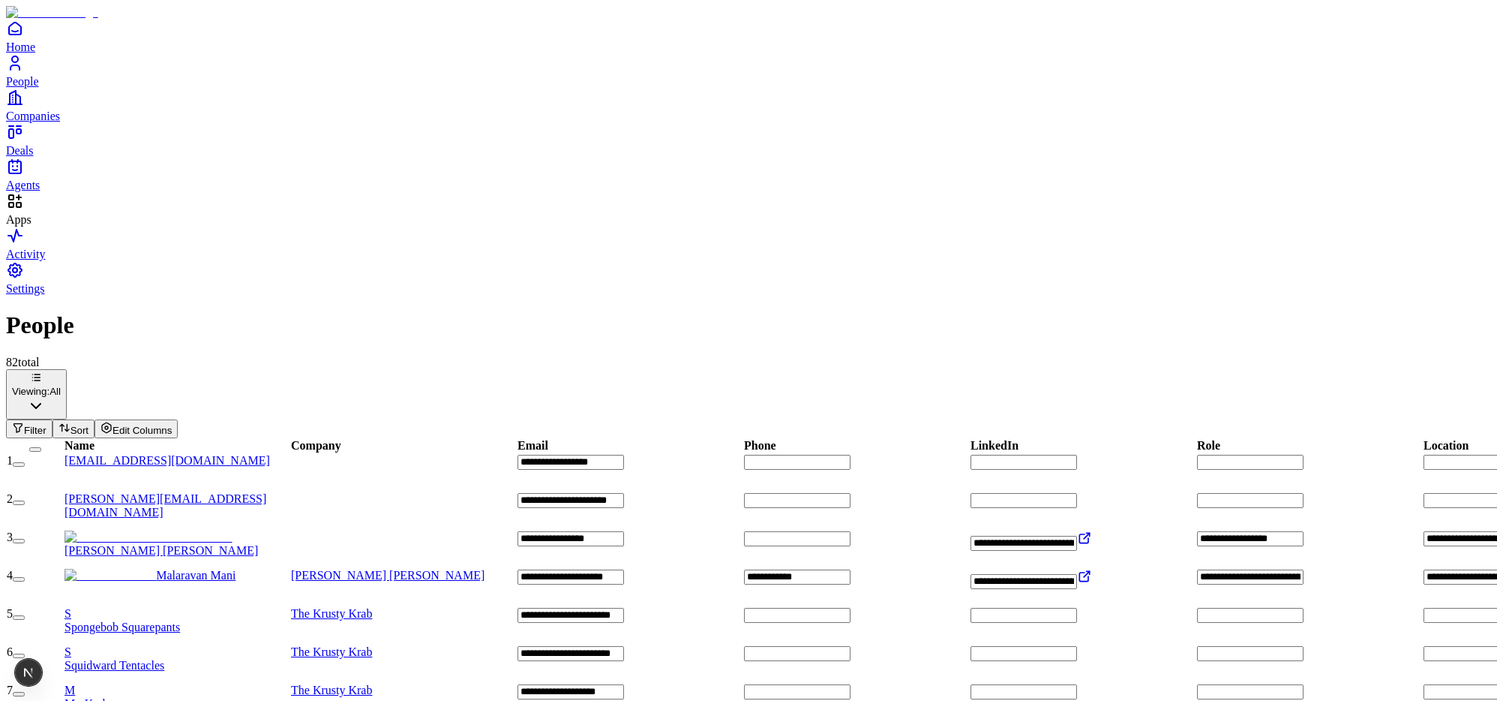
click at [51, 227] on div "Apps" at bounding box center [748, 209] width 1485 height 35
click at [35, 227] on div "Apps" at bounding box center [748, 209] width 1485 height 35
click at [61, 683] on td "7" at bounding box center [35, 697] width 58 height 29
click at [24, 210] on icon "Apps" at bounding box center [15, 201] width 18 height 18
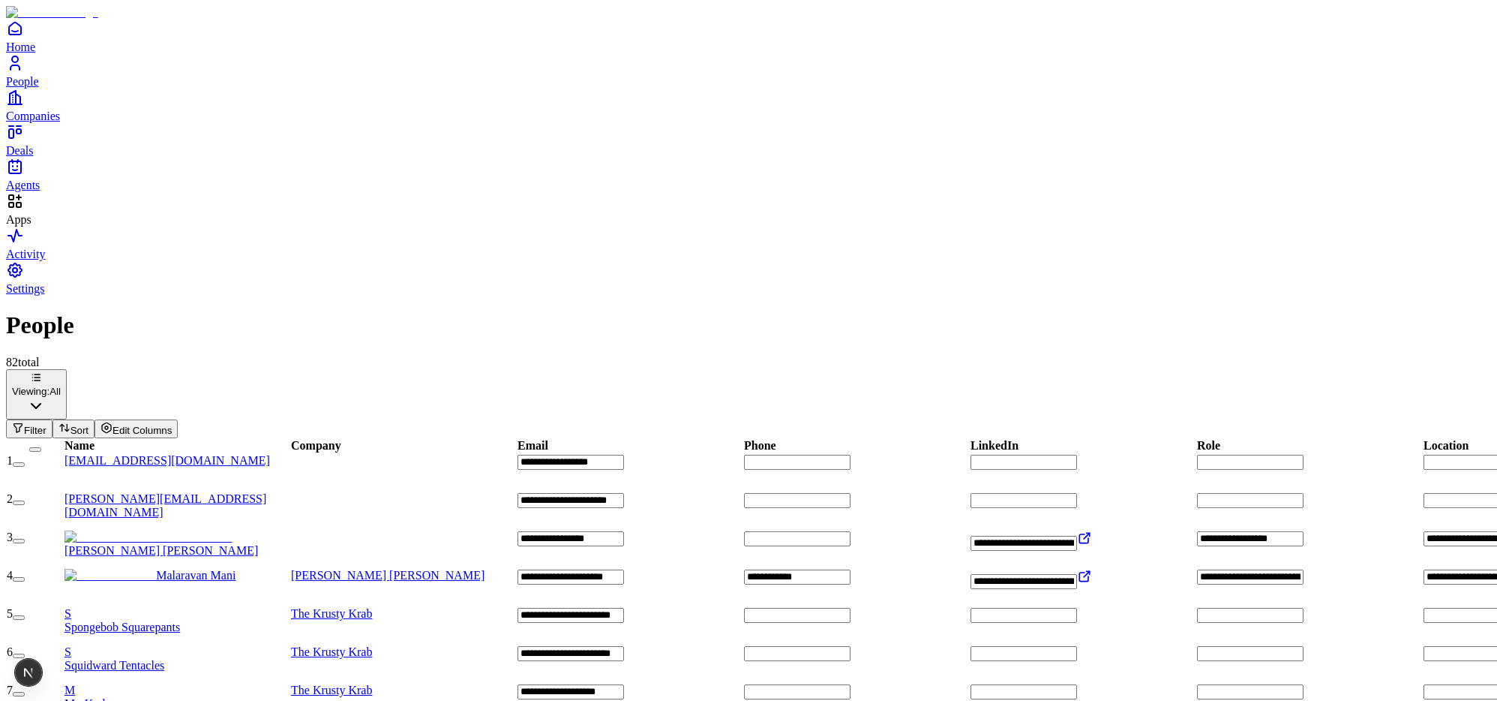
click at [68, 192] on div "Home People Companies Deals Agents" at bounding box center [748, 106] width 1485 height 173
click at [32, 226] on span "Apps" at bounding box center [19, 219] width 26 height 13
click at [102, 192] on div "Home People Companies Deals Agents" at bounding box center [748, 106] width 1485 height 173
click at [37, 260] on link "Activity" at bounding box center [748, 244] width 1485 height 34
click at [32, 226] on span "Apps" at bounding box center [19, 219] width 26 height 13
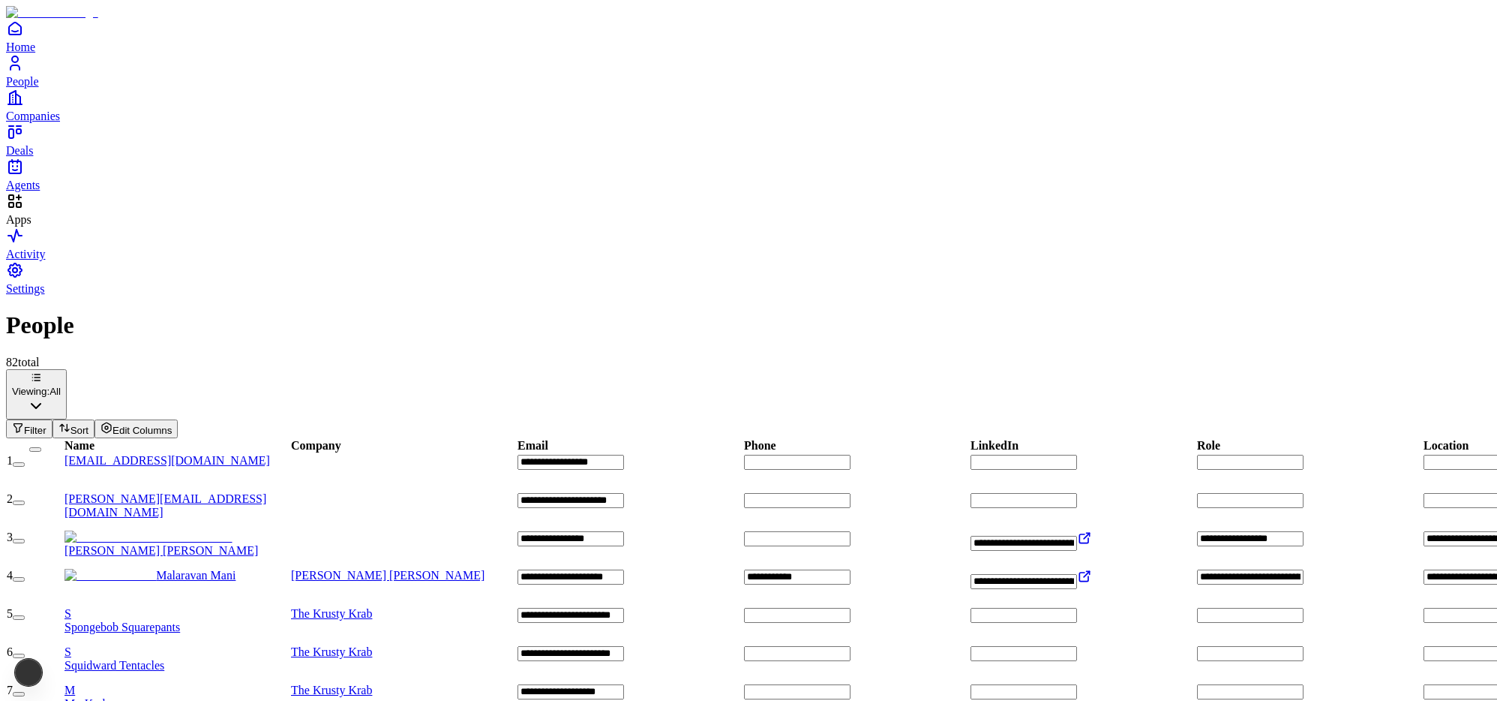
click at [72, 192] on div "Home People Companies Deals Agents" at bounding box center [748, 106] width 1485 height 173
click at [32, 226] on span "Apps" at bounding box center [19, 219] width 26 height 13
click at [35, 192] on div "Home People Companies Deals Agents" at bounding box center [748, 106] width 1485 height 173
click at [32, 226] on span "Apps" at bounding box center [19, 219] width 26 height 13
click at [47, 192] on div "Home People Companies Deals Agents" at bounding box center [748, 106] width 1485 height 173
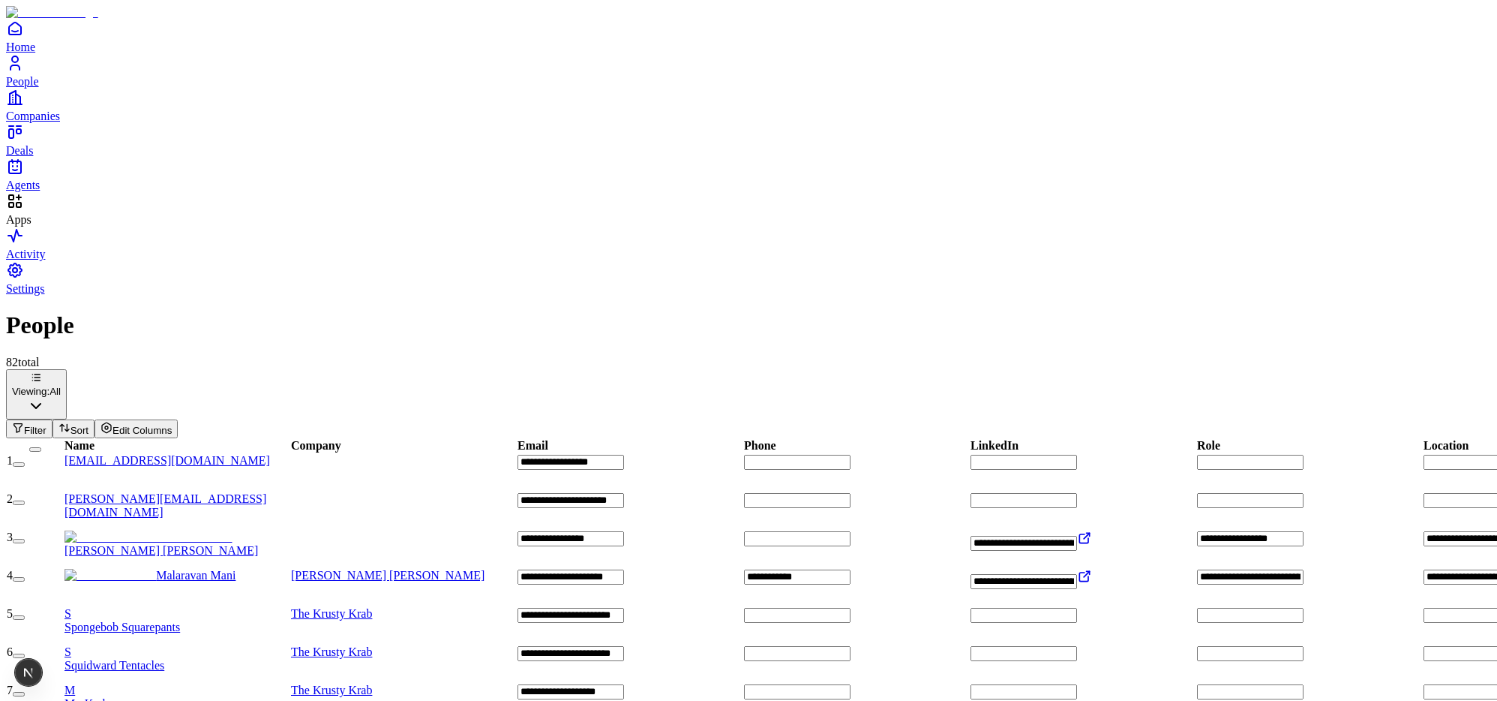
click at [32, 226] on span "Apps" at bounding box center [19, 219] width 26 height 13
click at [19, 200] on icon "Apps" at bounding box center [19, 197] width 0 height 5
click at [27, 192] on div "Home People Companies Deals Agents" at bounding box center [748, 106] width 1485 height 173
click at [32, 226] on span "Apps" at bounding box center [19, 219] width 26 height 13
click at [25, 192] on div "Home People Companies Deals Agents" at bounding box center [748, 106] width 1485 height 173
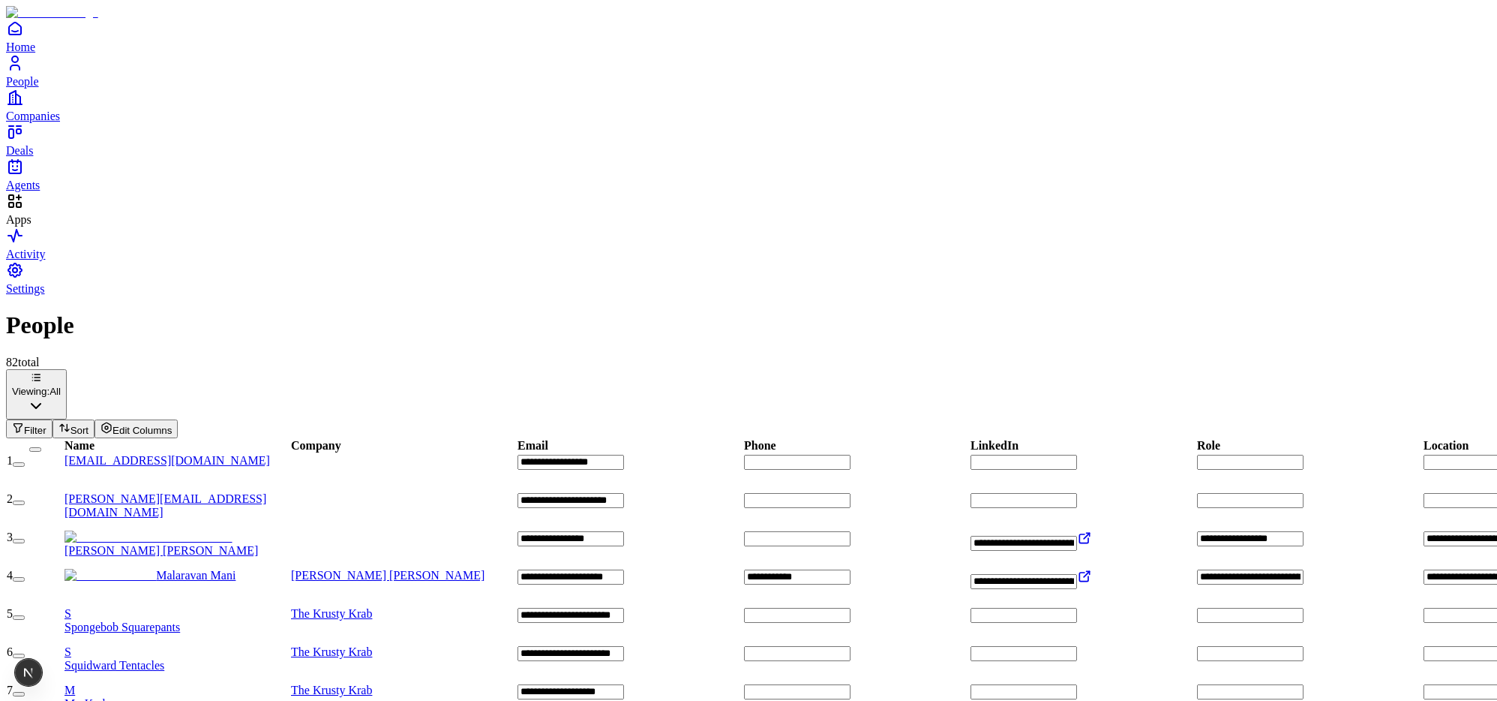
click at [41, 227] on div "Apps" at bounding box center [748, 209] width 1485 height 35
click at [39, 227] on div "Apps" at bounding box center [748, 209] width 1485 height 35
click at [17, 210] on icon "Apps" at bounding box center [15, 201] width 18 height 18
click at [24, 210] on icon "Apps" at bounding box center [15, 201] width 18 height 18
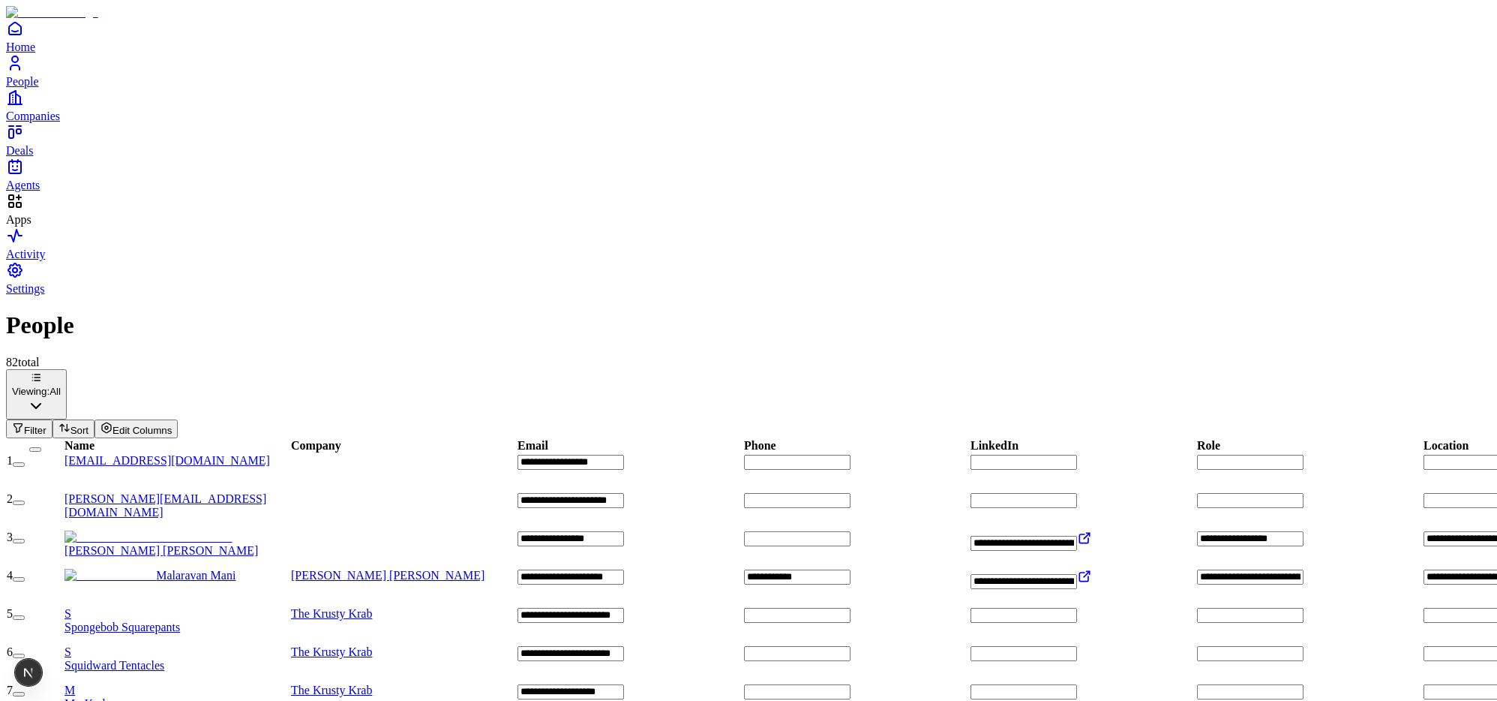
click at [21, 197] on icon "Apps" at bounding box center [19, 197] width 5 height 0
click at [17, 192] on div "Home People Companies Deals Agents" at bounding box center [748, 106] width 1485 height 173
click at [61, 227] on div "Apps" at bounding box center [748, 209] width 1485 height 35
click at [35, 227] on div "Apps" at bounding box center [748, 209] width 1485 height 35
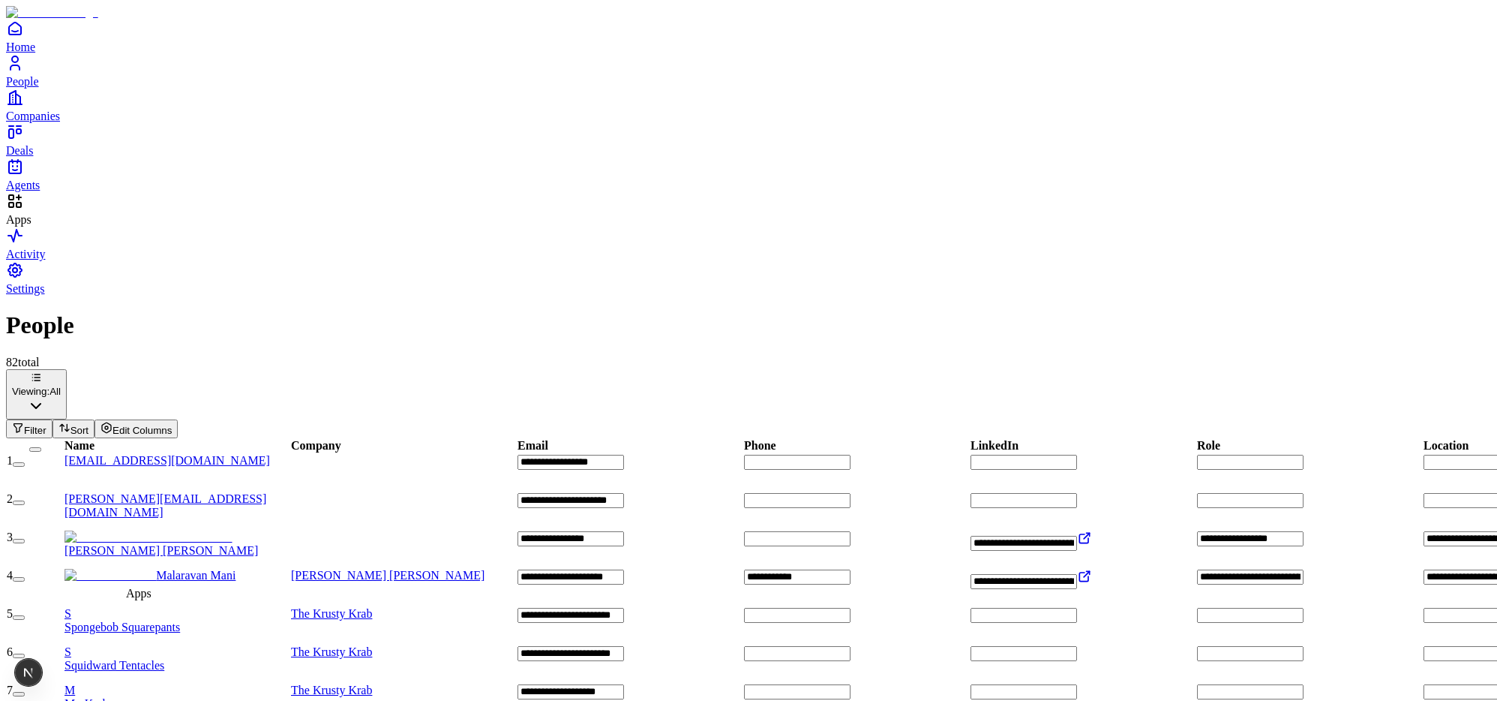
click at [24, 210] on icon "Apps" at bounding box center [15, 201] width 18 height 18
click at [65, 192] on div "Home People Companies Deals Agents" at bounding box center [748, 106] width 1485 height 173
click at [63, 227] on div "Apps" at bounding box center [748, 209] width 1485 height 35
click at [30, 192] on div "Home People Companies Deals Agents" at bounding box center [748, 106] width 1485 height 173
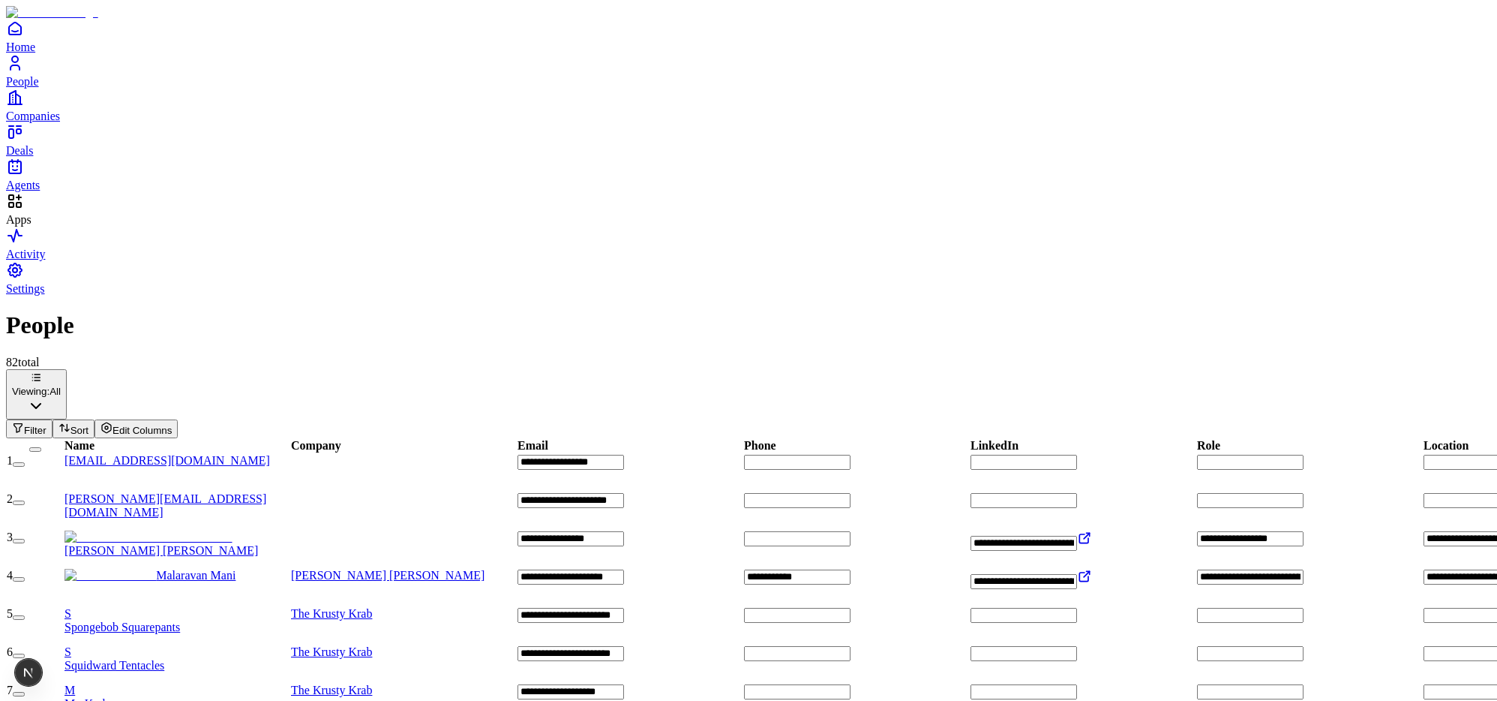
click at [99, 227] on div "Apps" at bounding box center [748, 209] width 1485 height 35
click at [32, 226] on span "Apps" at bounding box center [19, 219] width 26 height 13
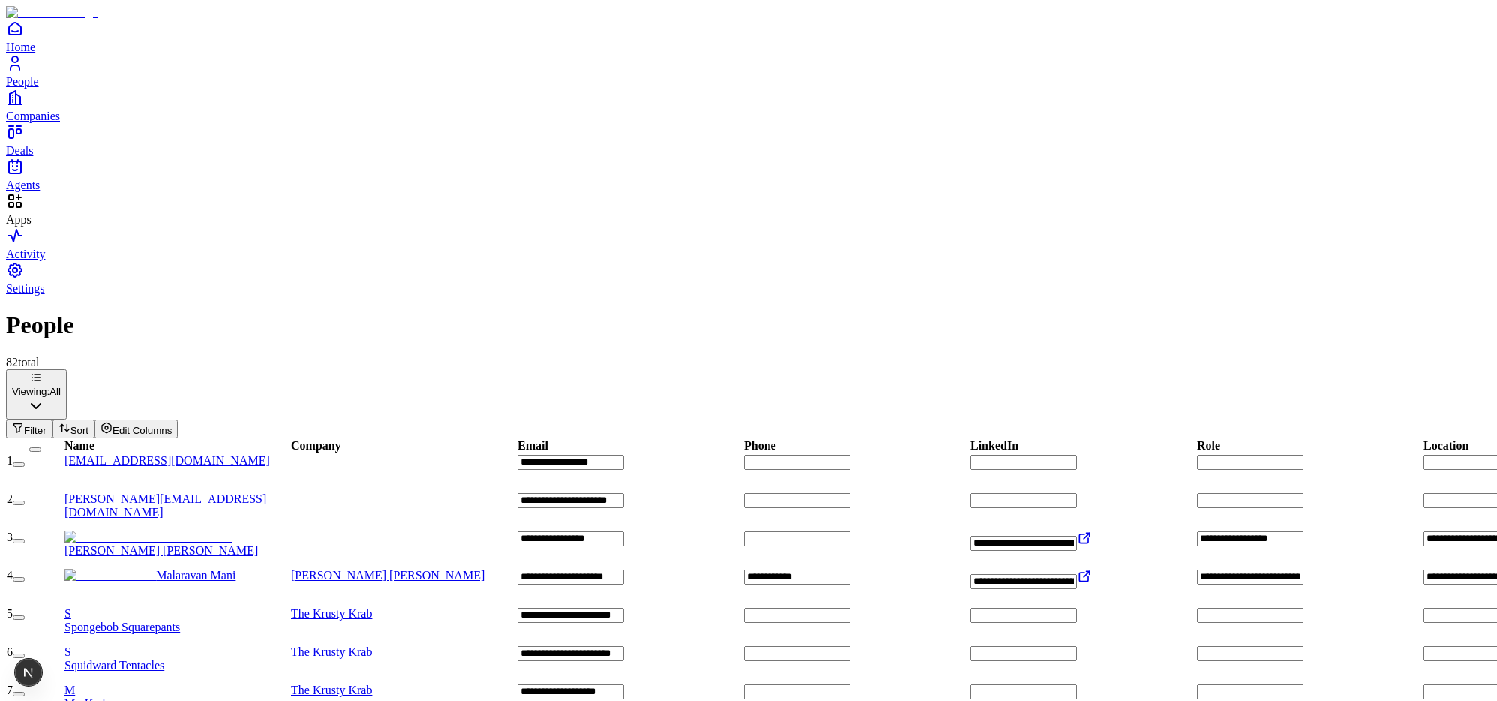
click at [32, 226] on span "Apps" at bounding box center [19, 219] width 26 height 13
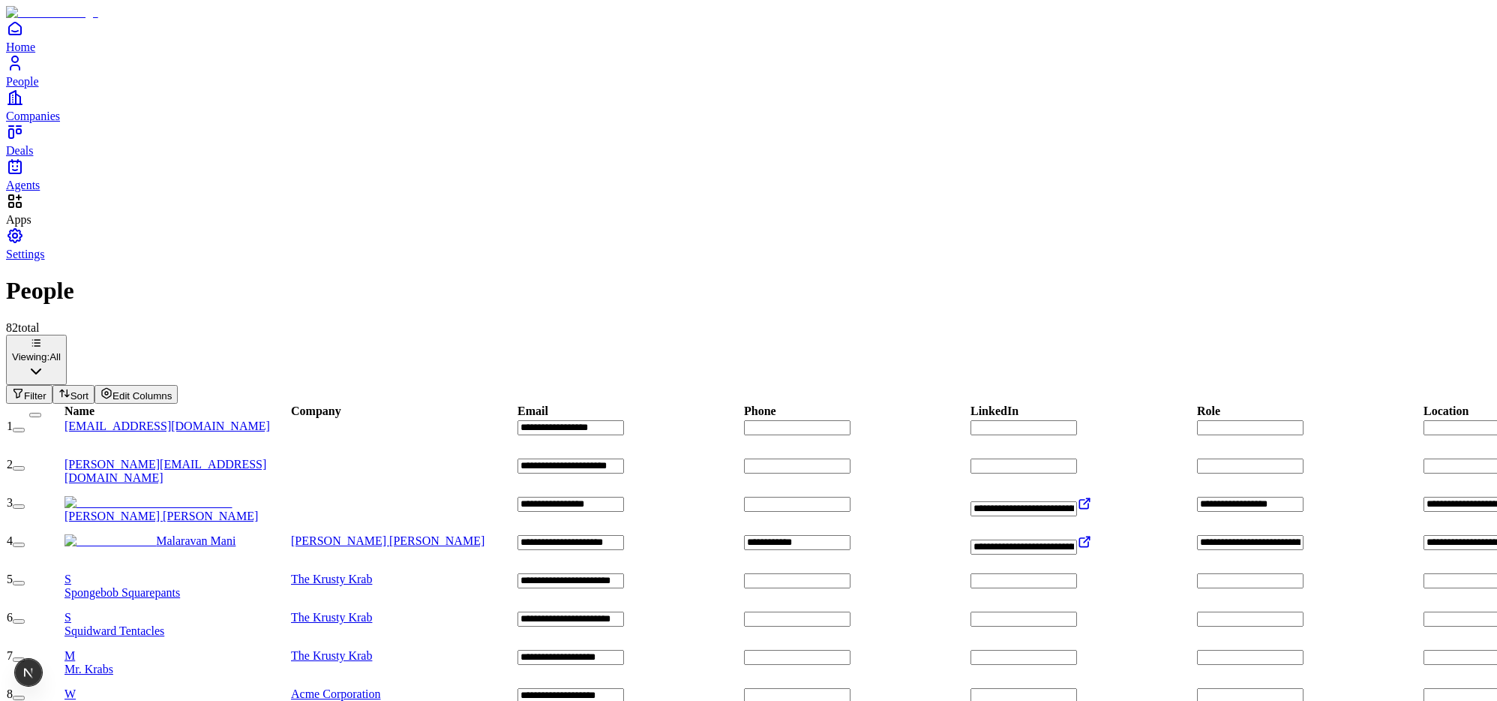
click at [45, 260] on span "Settings" at bounding box center [25, 254] width 39 height 13
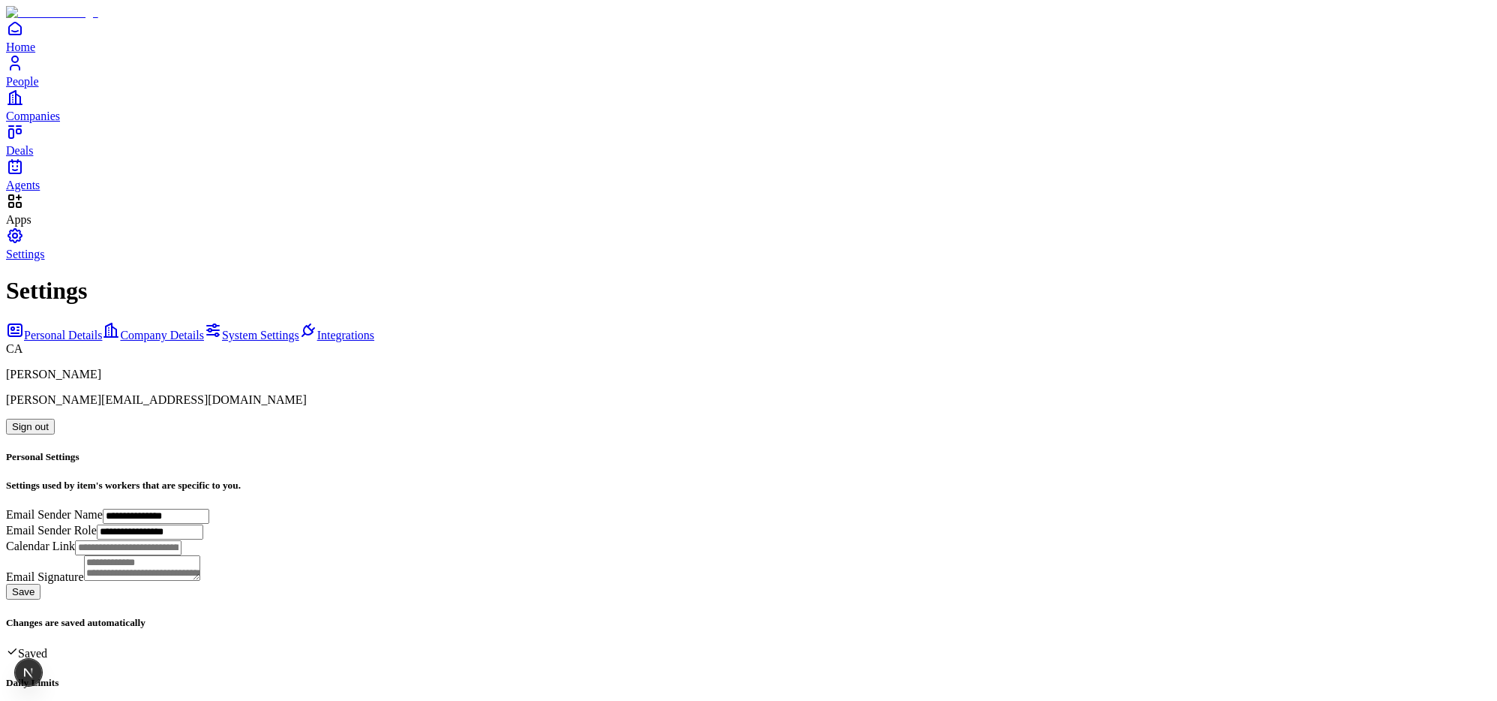
click at [196, 349] on div "**********" at bounding box center [748, 622] width 1485 height 691
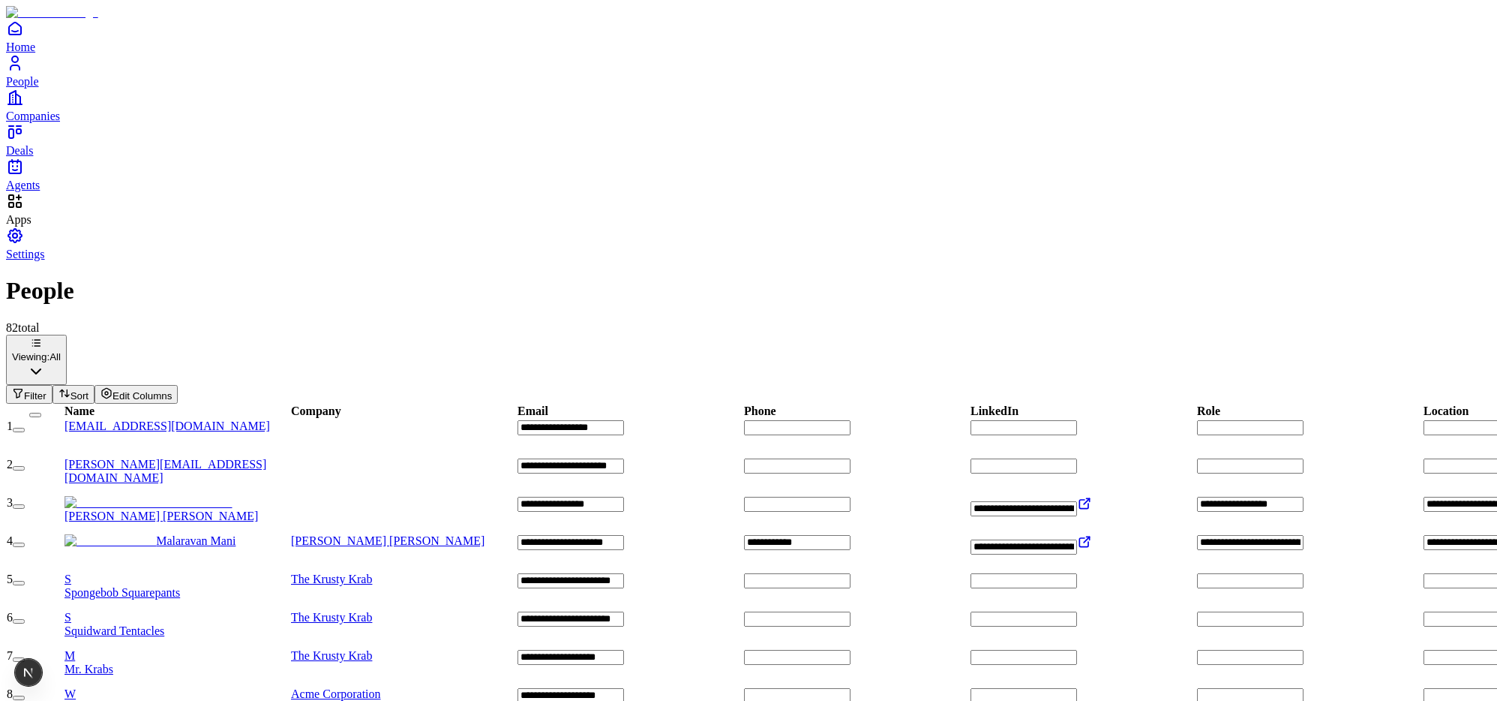
scroll to position [752, 0]
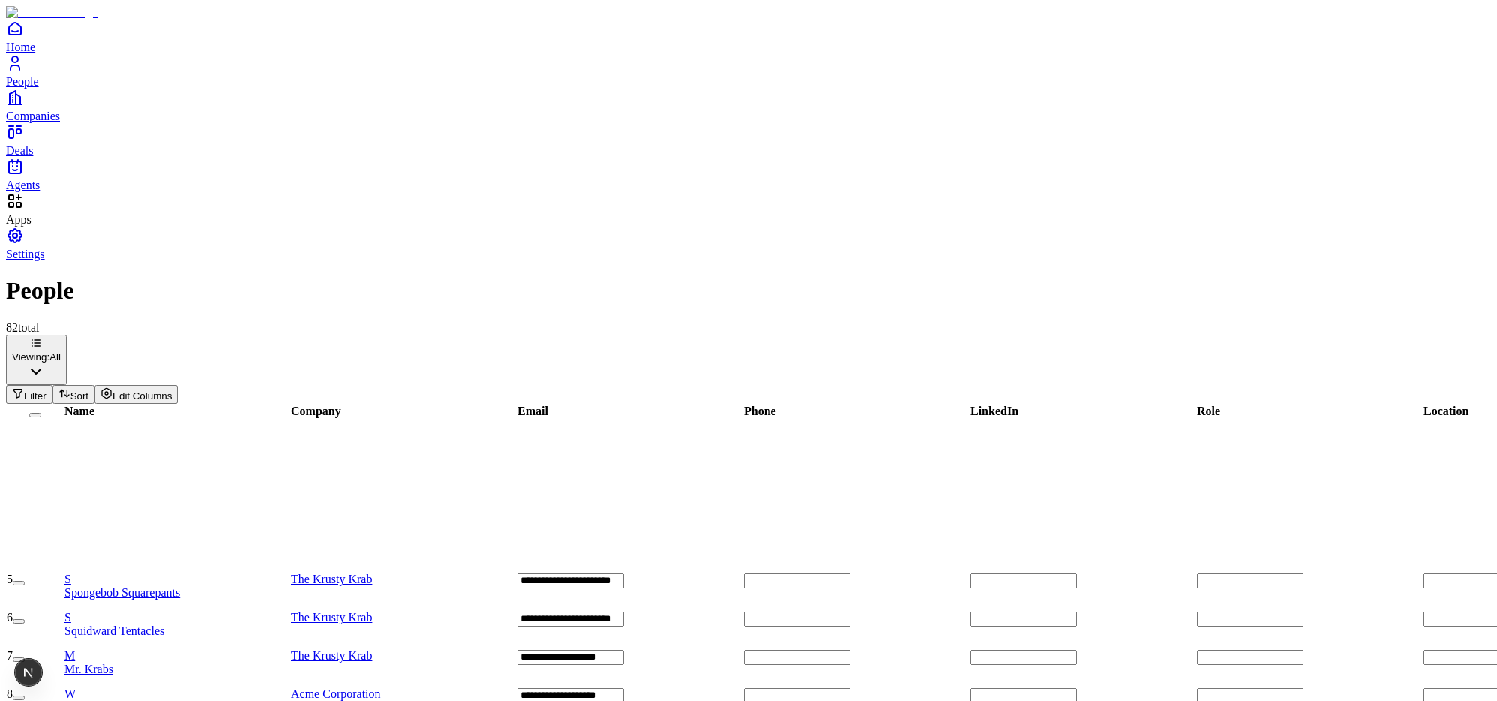
click at [45, 260] on span "Settings" at bounding box center [25, 254] width 39 height 13
